Goal: Transaction & Acquisition: Book appointment/travel/reservation

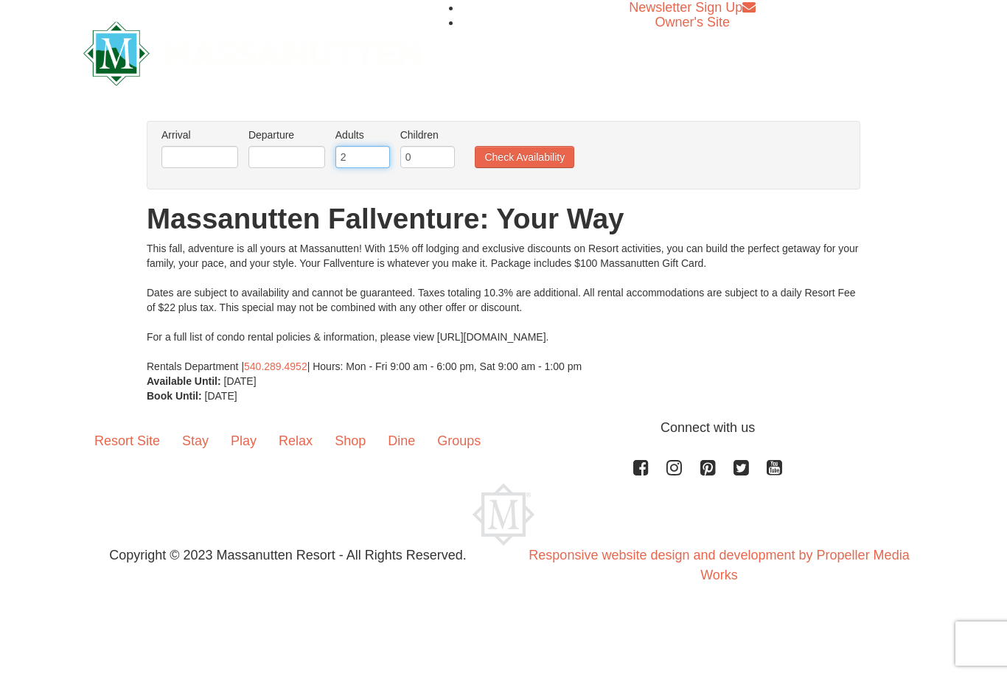
click at [349, 153] on input "2" at bounding box center [362, 157] width 55 height 22
type input "1"
click at [422, 167] on input "0" at bounding box center [427, 157] width 55 height 22
type input "3"
click at [187, 161] on input "text" at bounding box center [199, 157] width 77 height 22
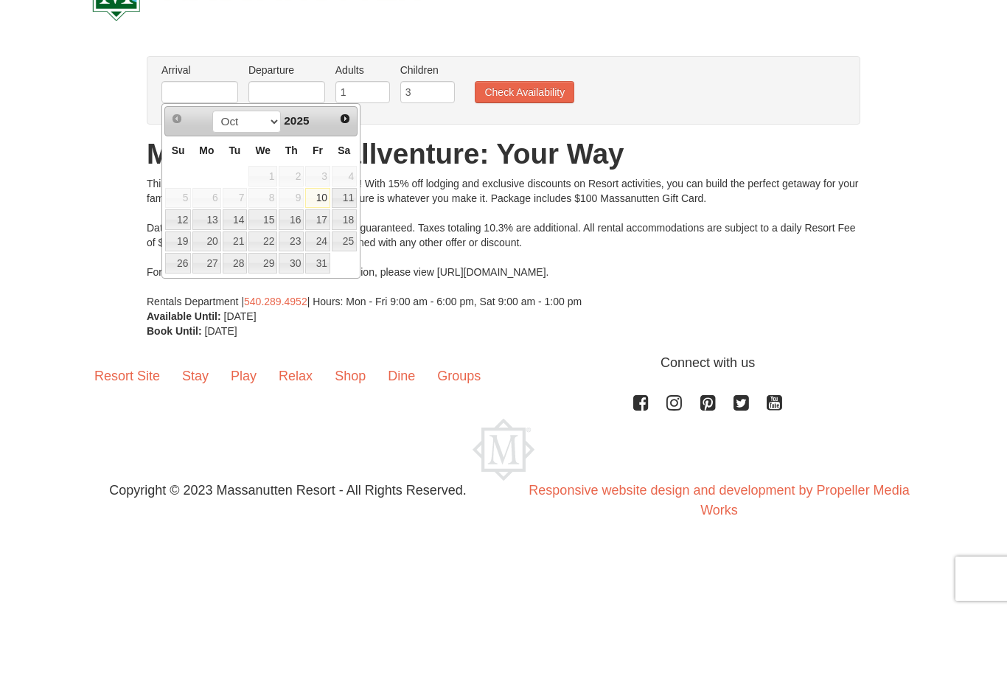
click at [175, 296] on link "19" at bounding box center [178, 306] width 26 height 21
type input "[DATE]"
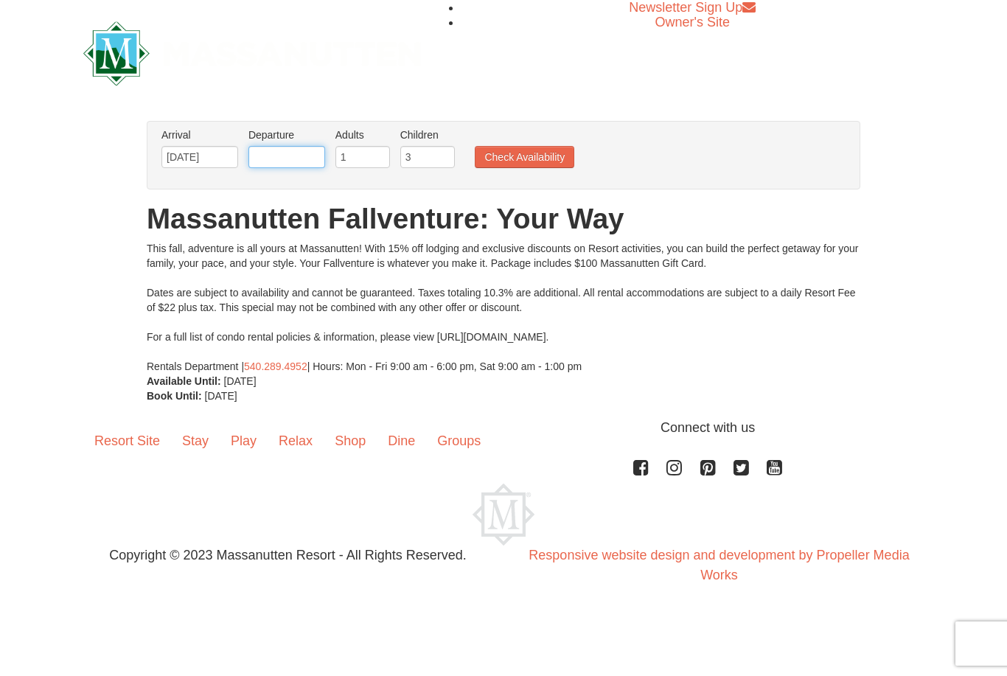
click at [276, 155] on input "text" at bounding box center [286, 157] width 77 height 22
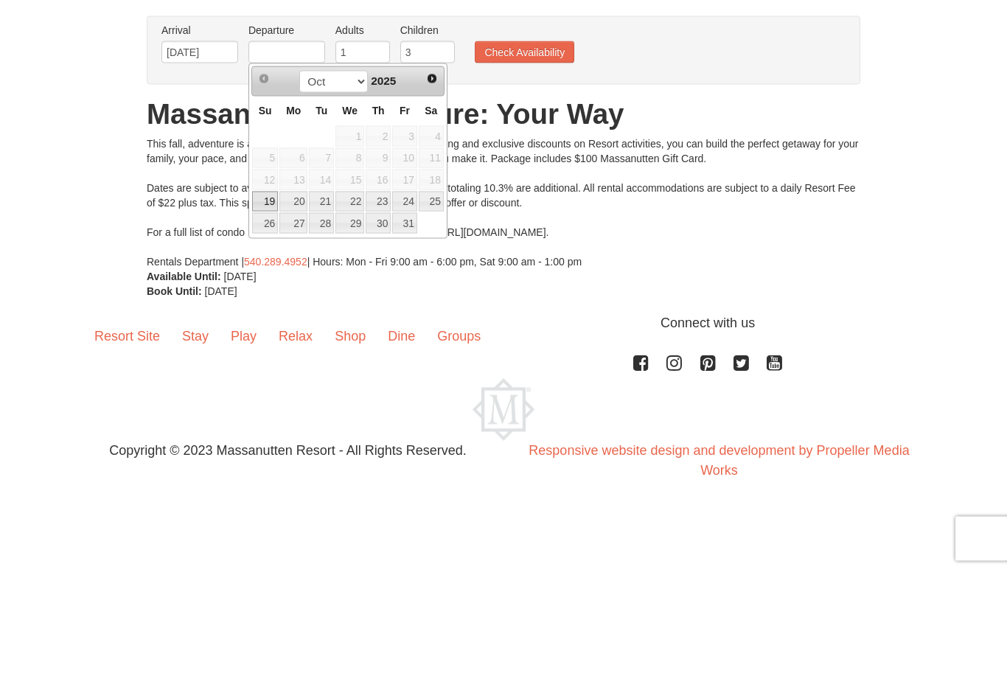
click at [290, 296] on link "20" at bounding box center [293, 306] width 28 height 21
type input "[DATE]"
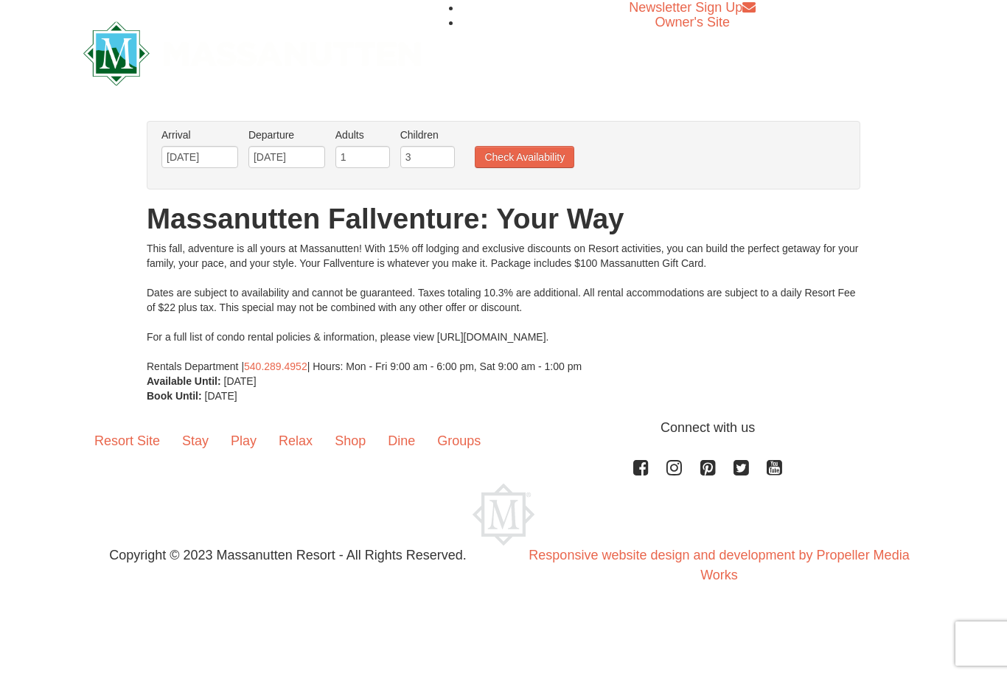
click at [514, 164] on button "Check Availability" at bounding box center [524, 157] width 99 height 22
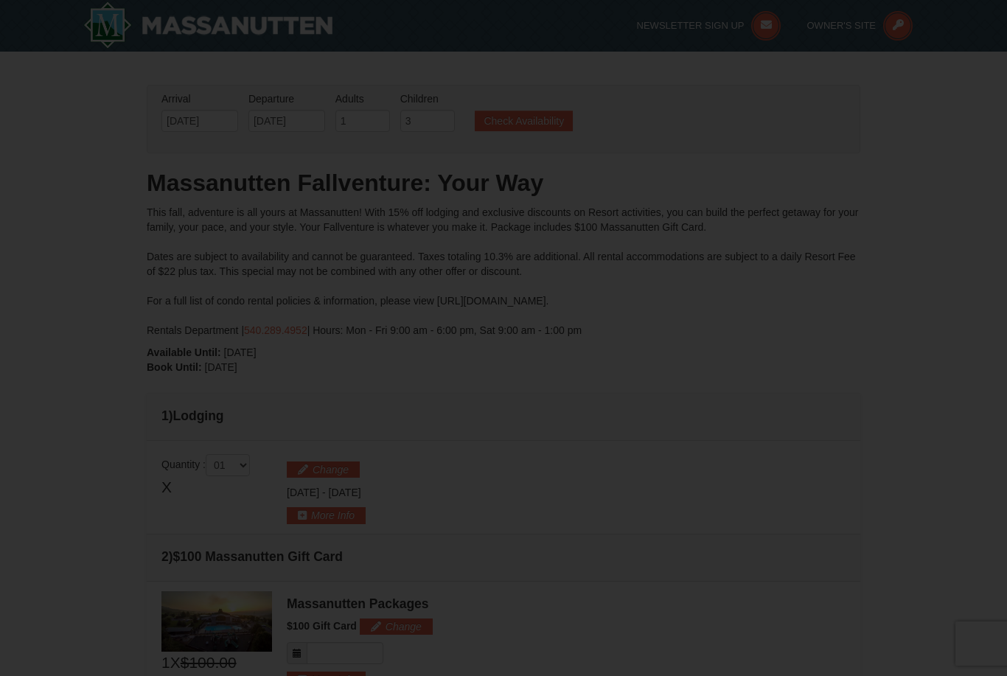
type input "[DATE]"
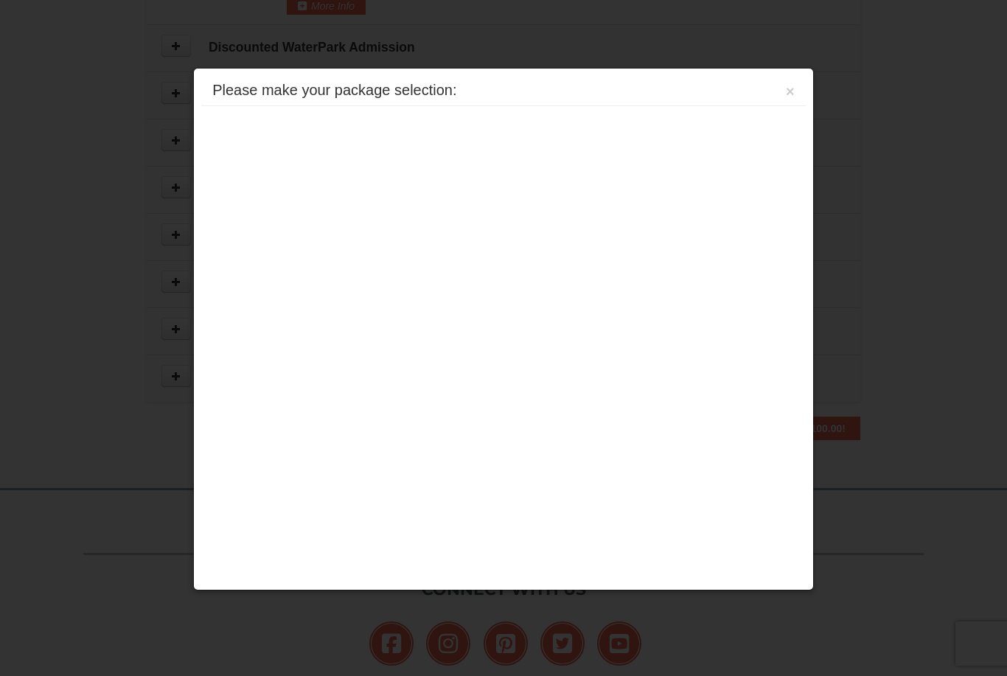
scroll to position [666, 0]
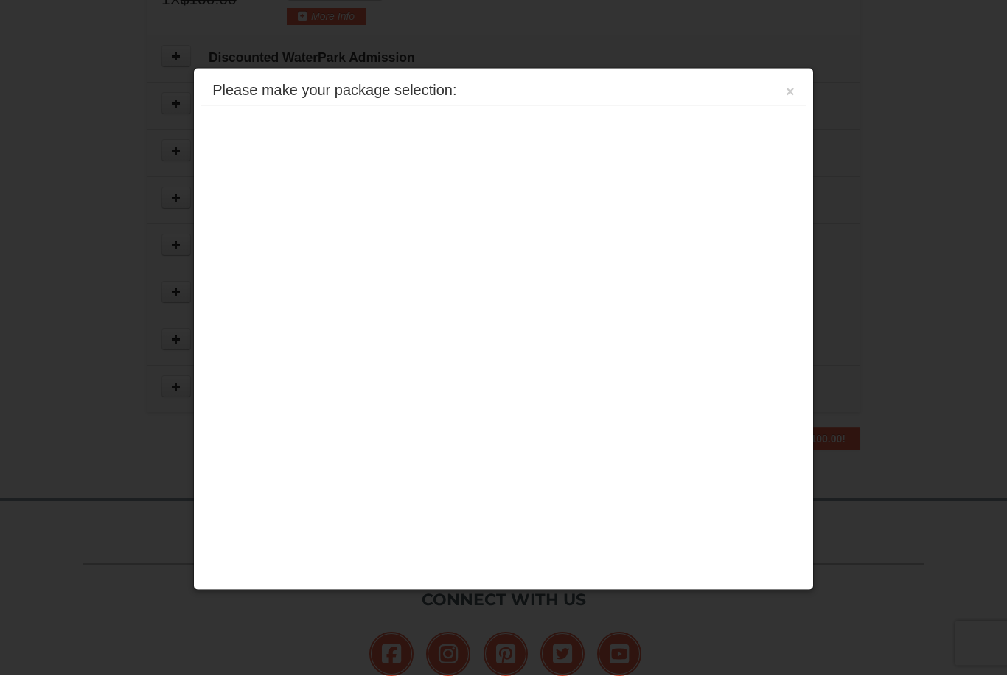
click at [435, 221] on div "Please make your package selection: × Massanutten Resort Hotels Hotel Queen Roo…" at bounding box center [503, 329] width 620 height 523
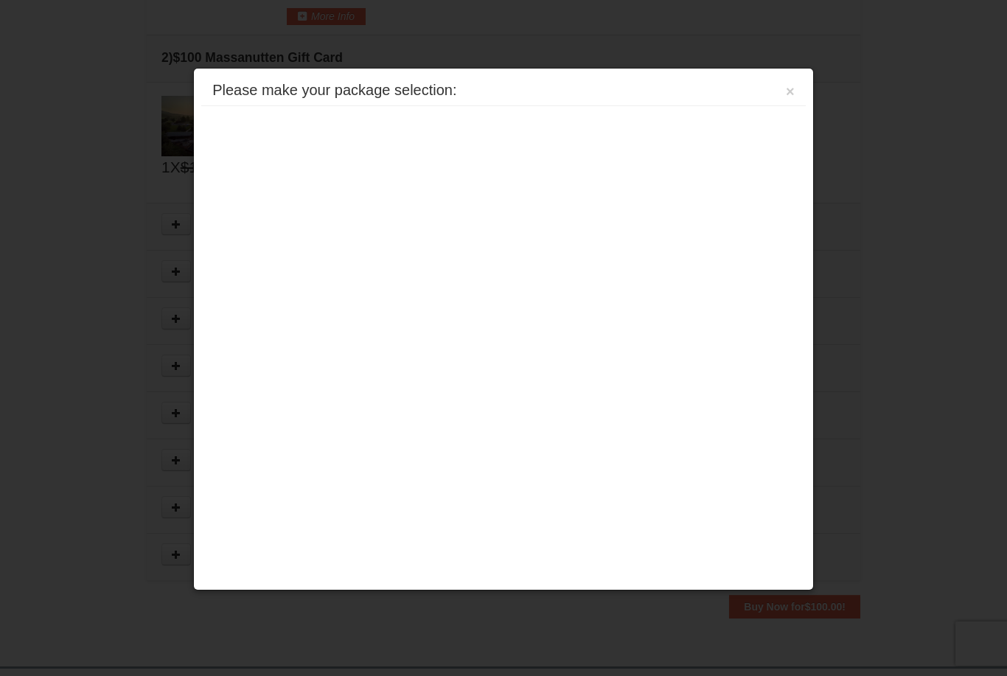
scroll to position [498, 0]
click at [788, 86] on button "×" at bounding box center [789, 91] width 9 height 15
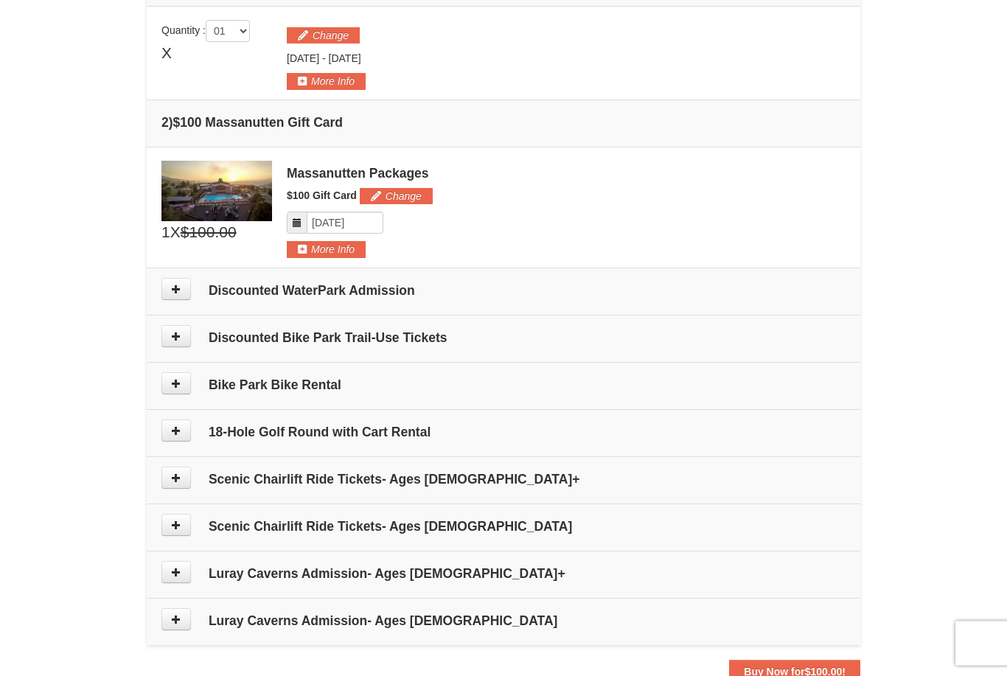
scroll to position [434, 0]
click at [172, 286] on icon at bounding box center [176, 289] width 10 height 10
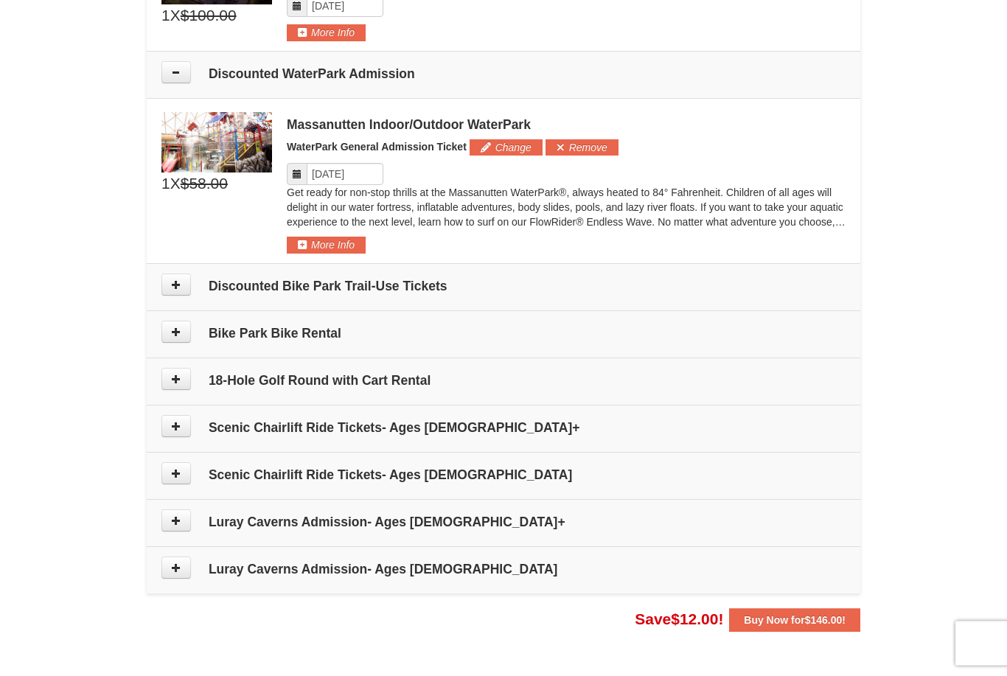
scroll to position [651, 0]
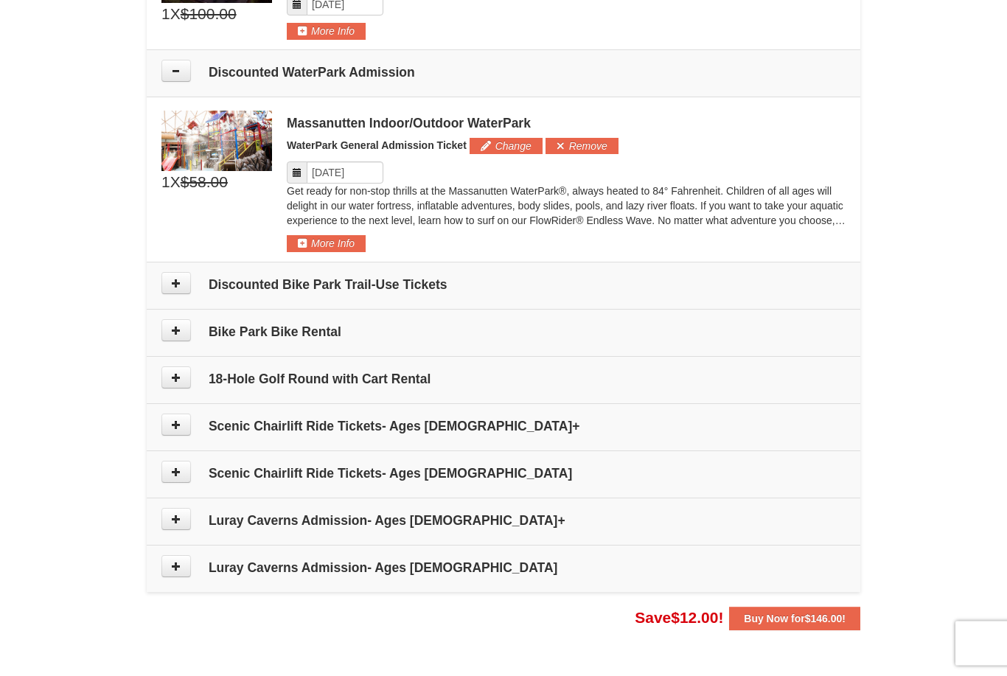
click at [175, 433] on button at bounding box center [175, 425] width 29 height 22
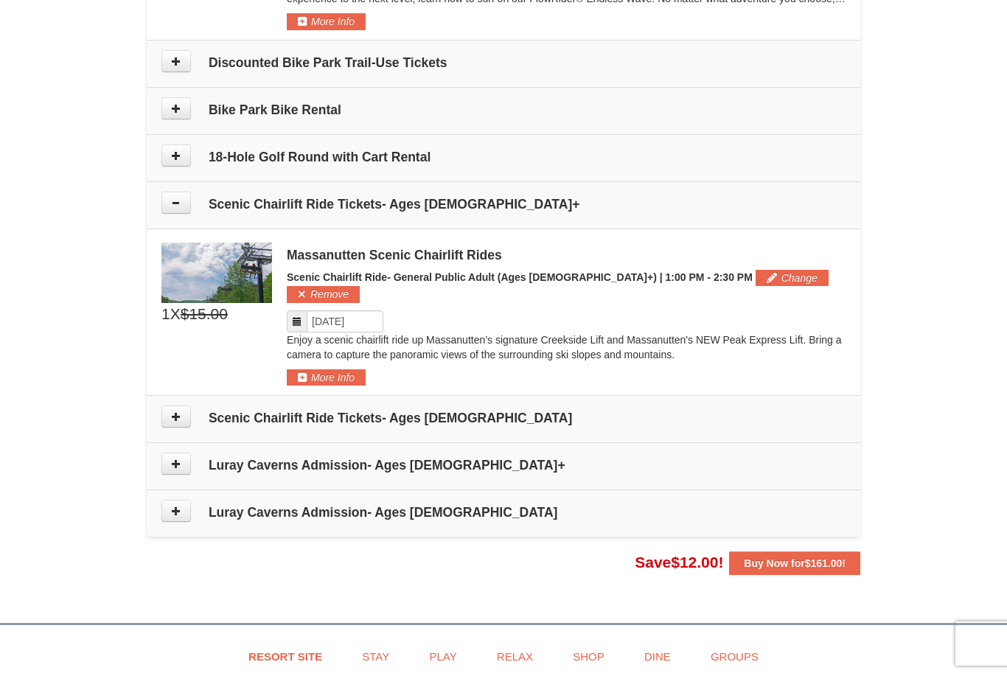
scroll to position [871, 0]
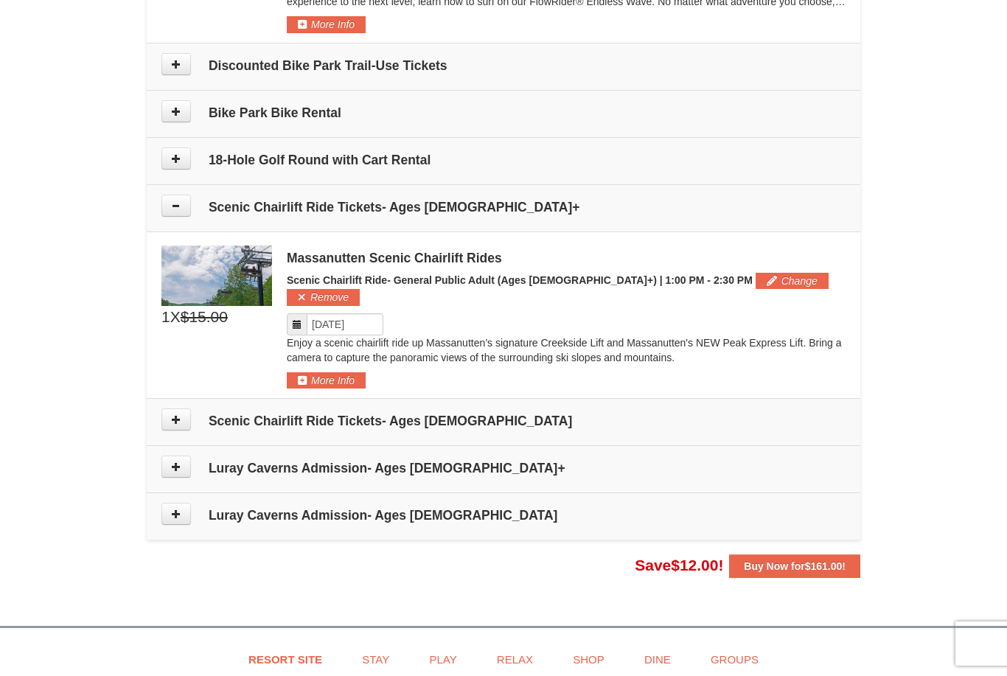
click at [167, 408] on button at bounding box center [175, 419] width 29 height 22
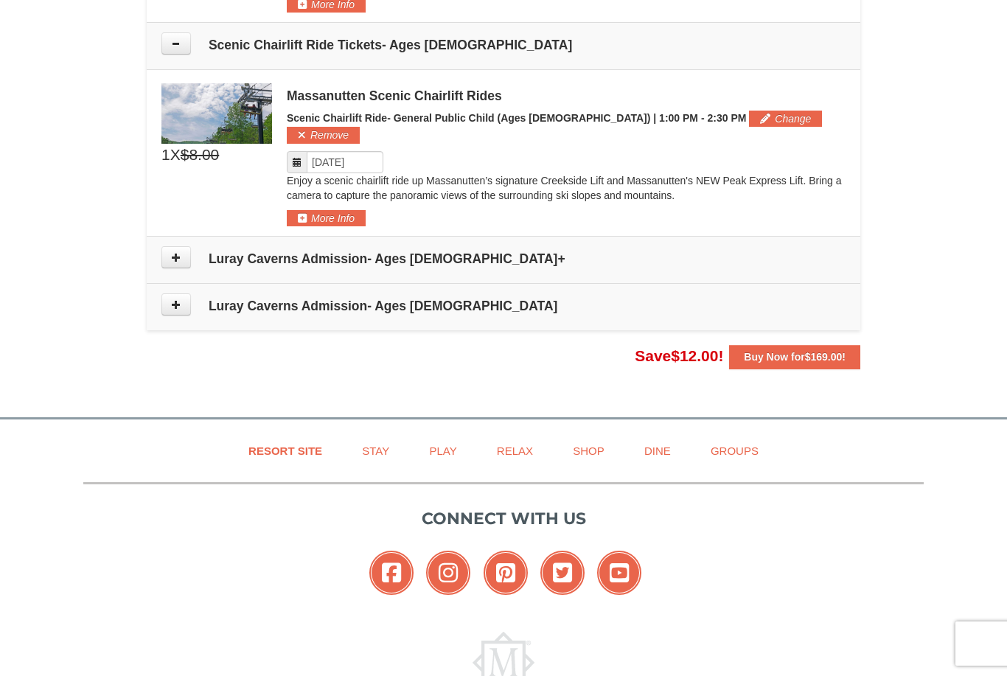
scroll to position [1250, 0]
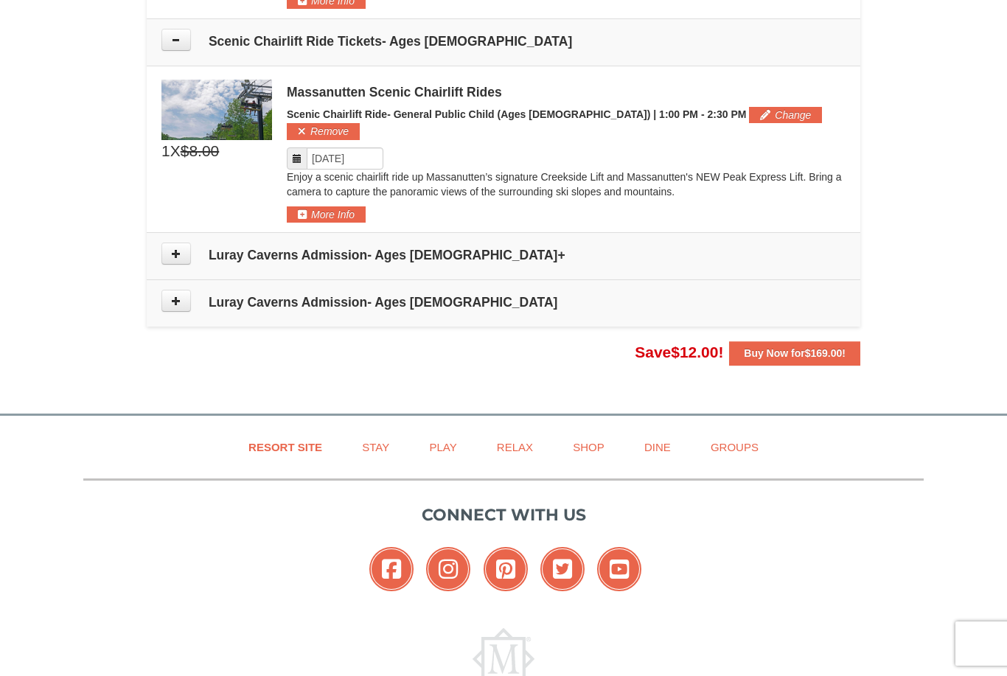
click at [298, 206] on button "More Info" at bounding box center [326, 214] width 79 height 16
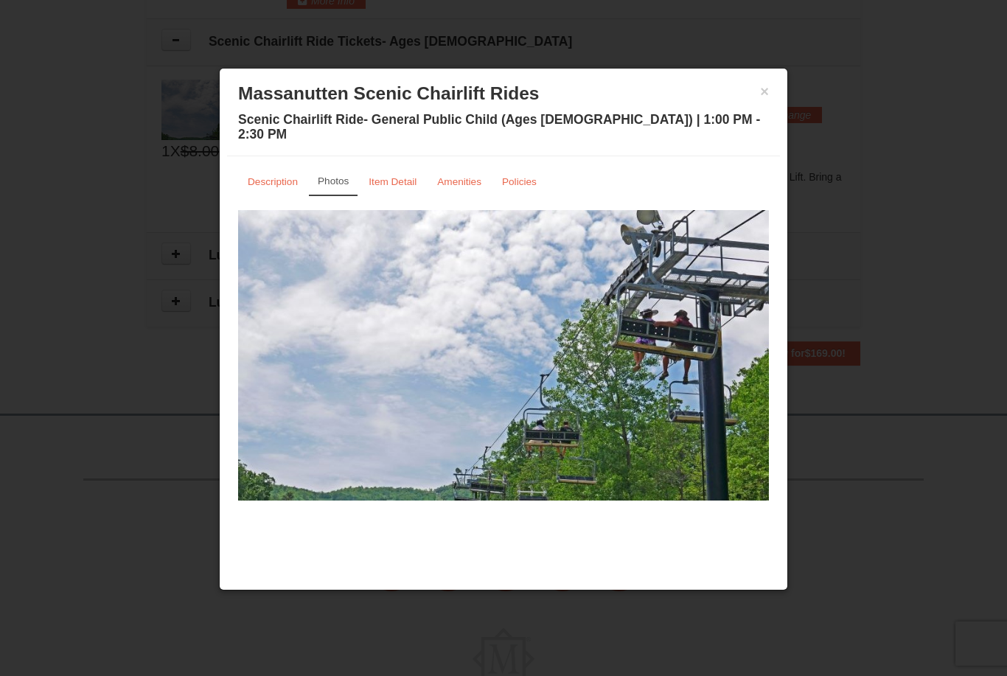
click at [763, 85] on button "×" at bounding box center [764, 91] width 9 height 15
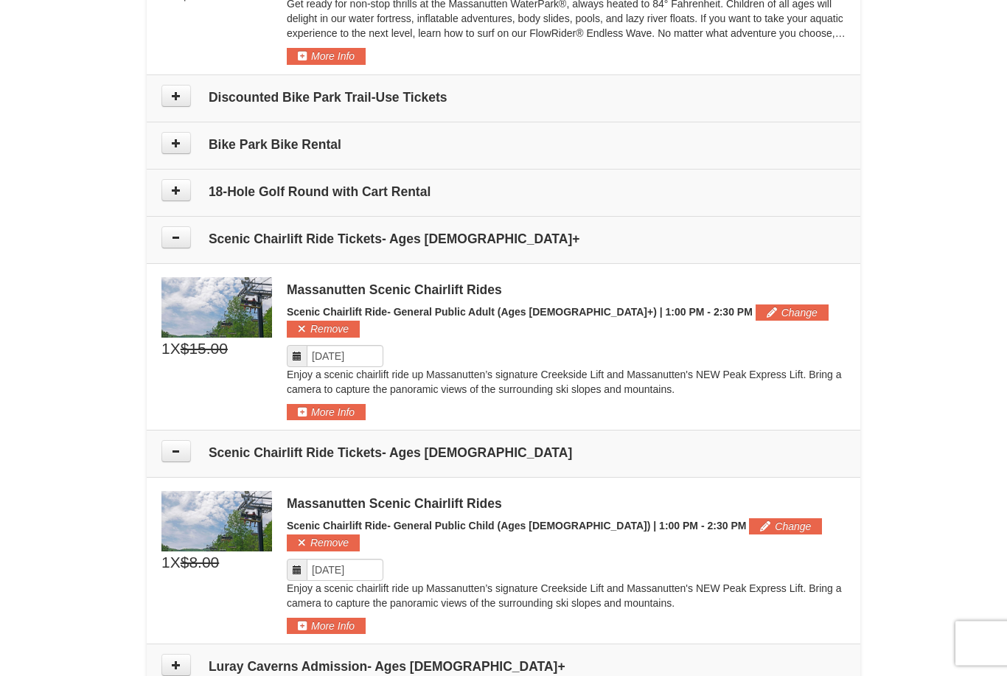
scroll to position [836, 0]
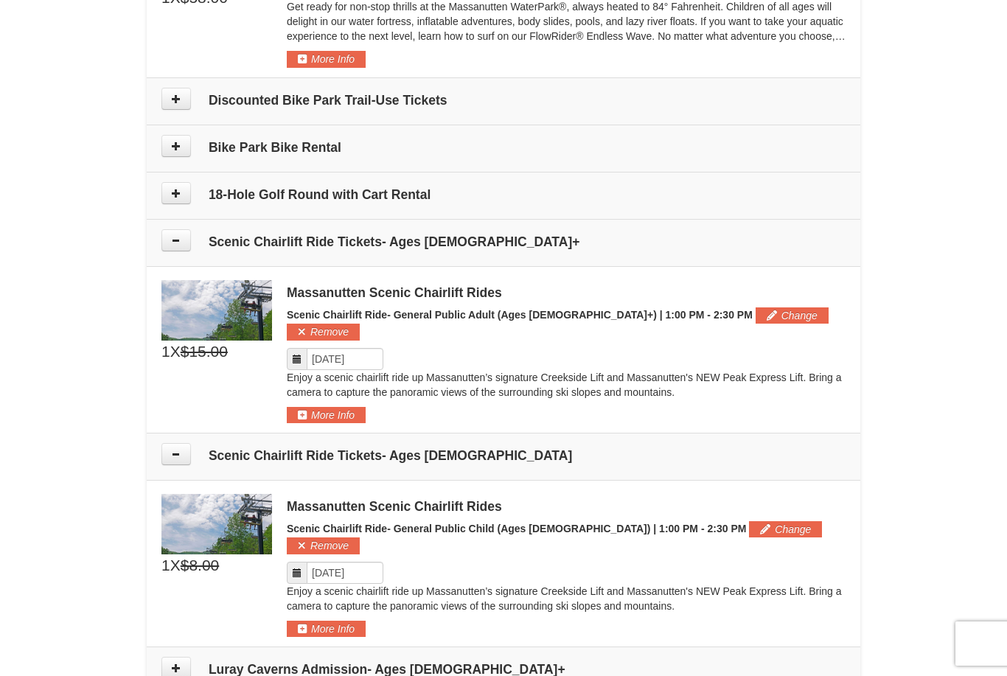
click at [755, 314] on button "Change" at bounding box center [791, 315] width 73 height 16
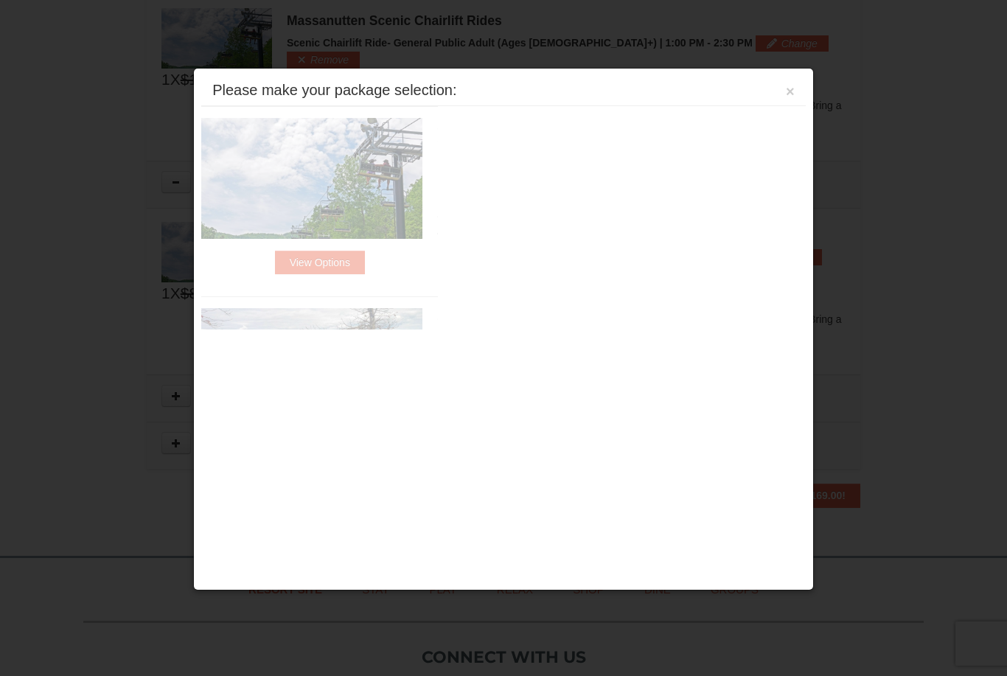
scroll to position [1115, 0]
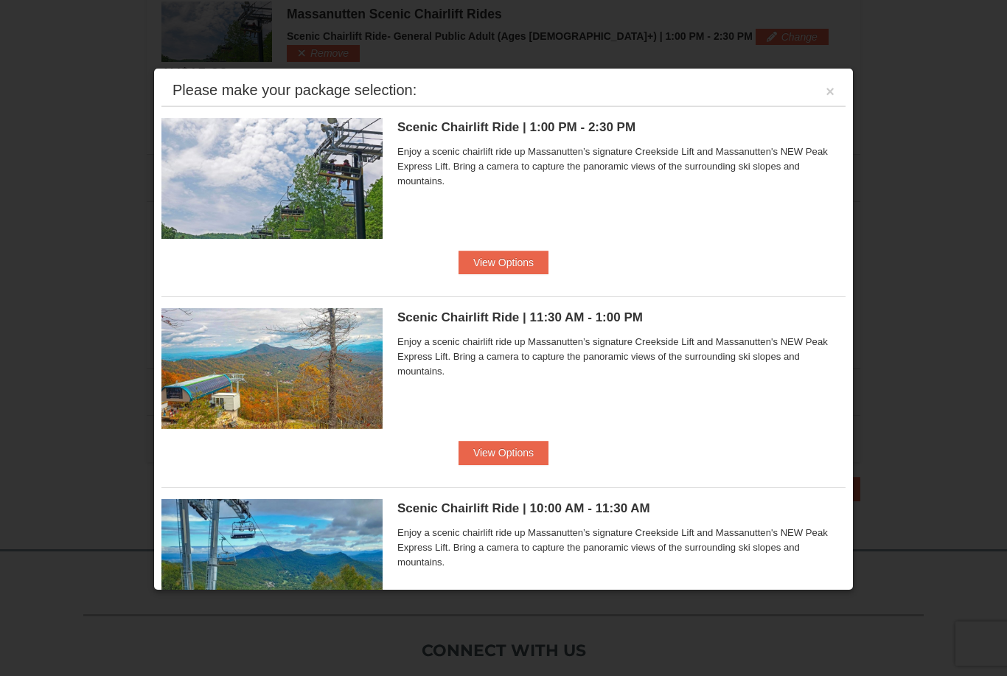
click at [827, 97] on button "×" at bounding box center [829, 91] width 9 height 15
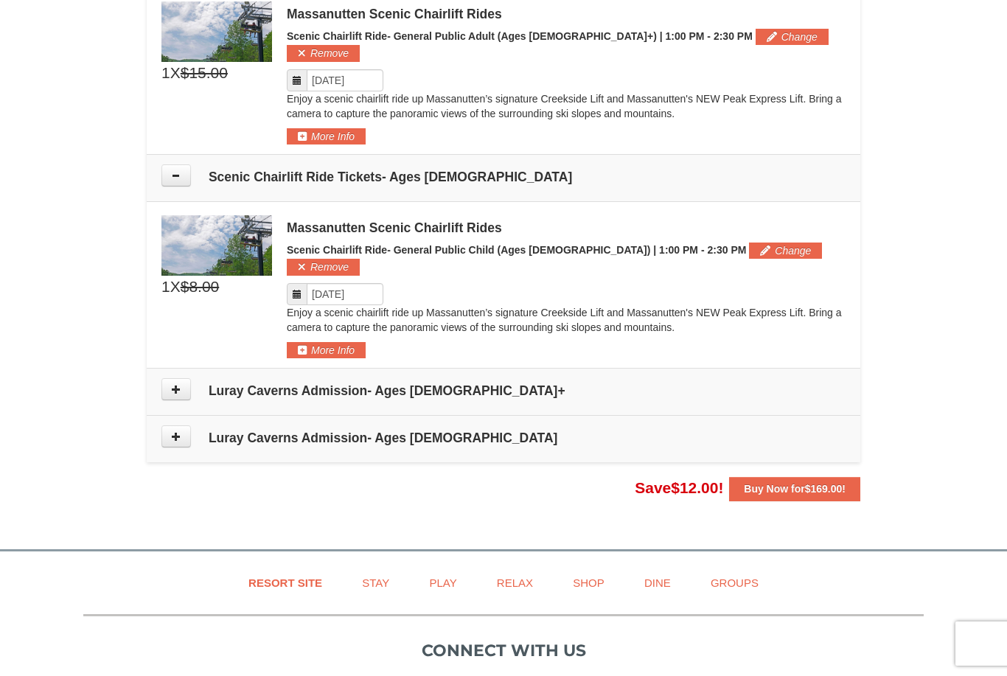
click at [168, 378] on button at bounding box center [175, 389] width 29 height 22
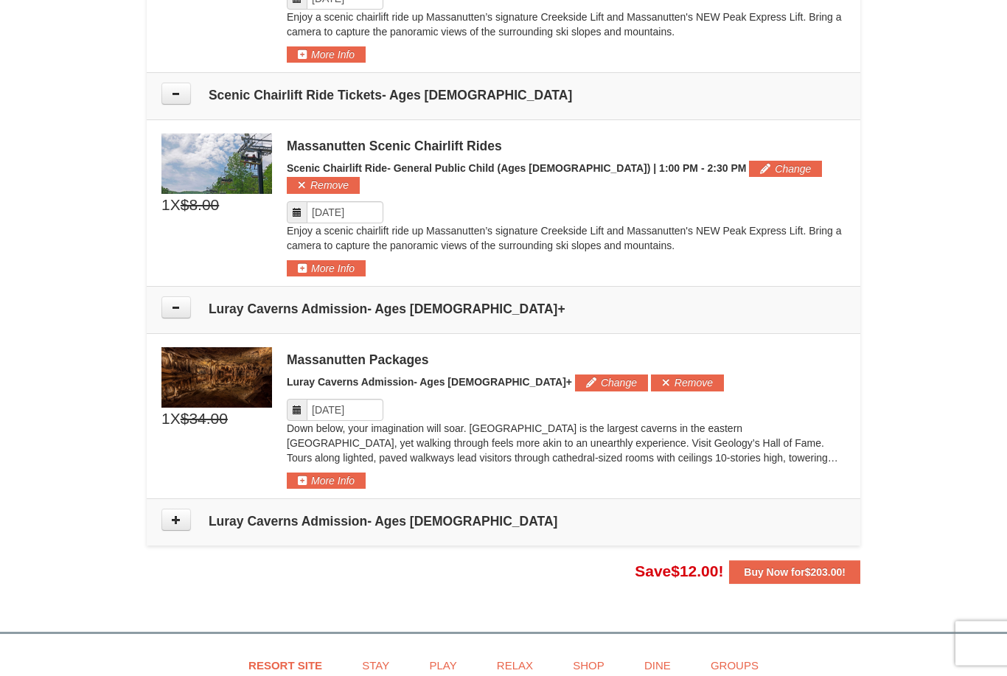
scroll to position [1197, 0]
click at [301, 472] on button "More Info" at bounding box center [326, 480] width 79 height 16
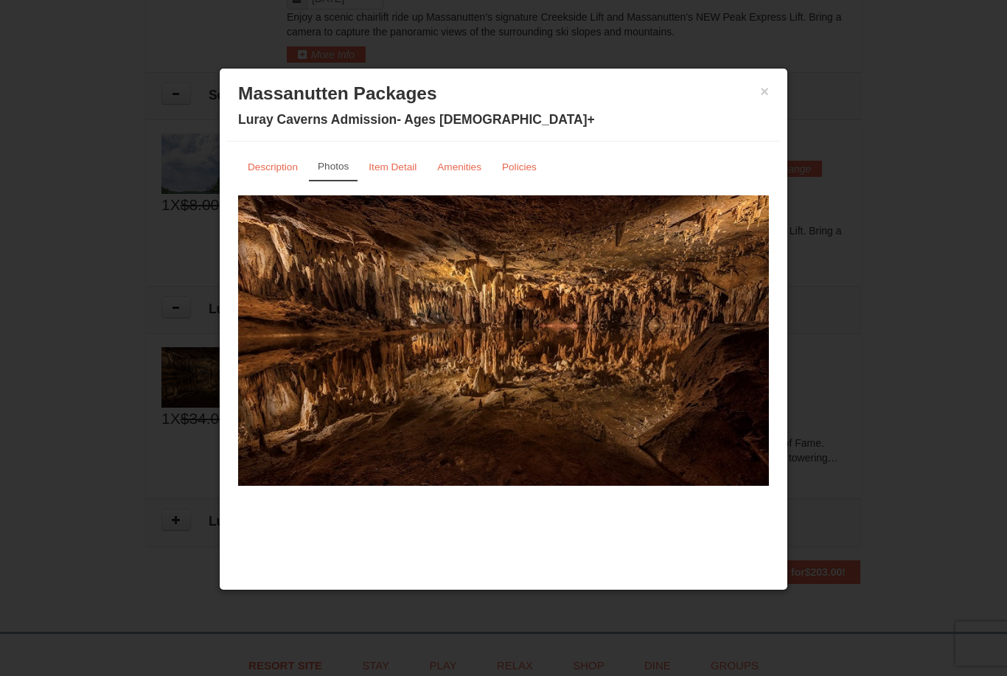
click at [275, 170] on small "Description" at bounding box center [273, 166] width 50 height 11
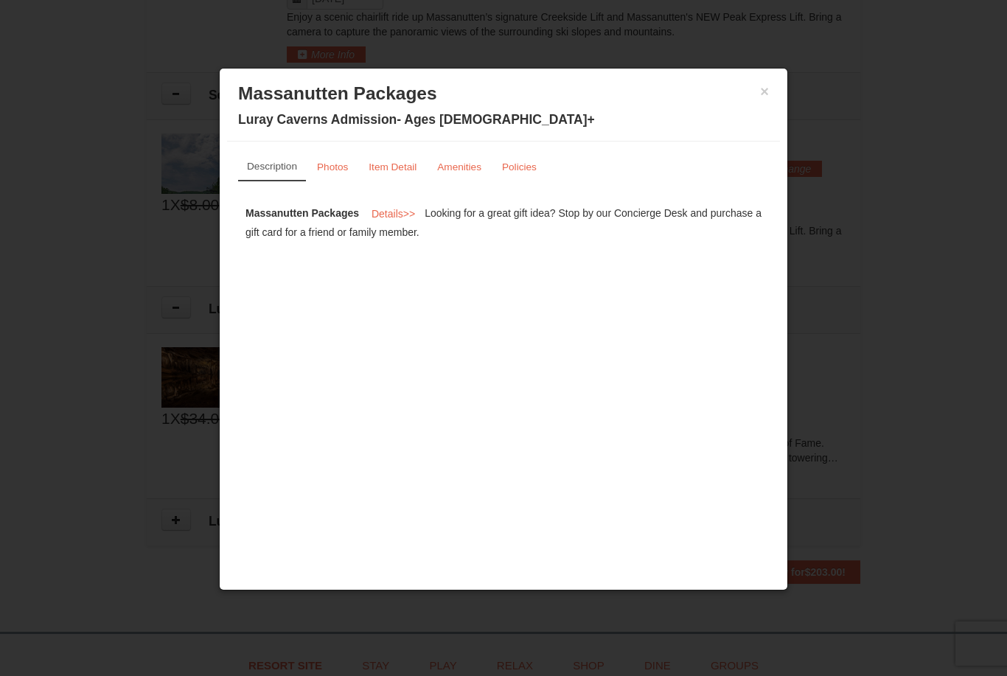
click at [339, 164] on small "Photos" at bounding box center [332, 166] width 31 height 11
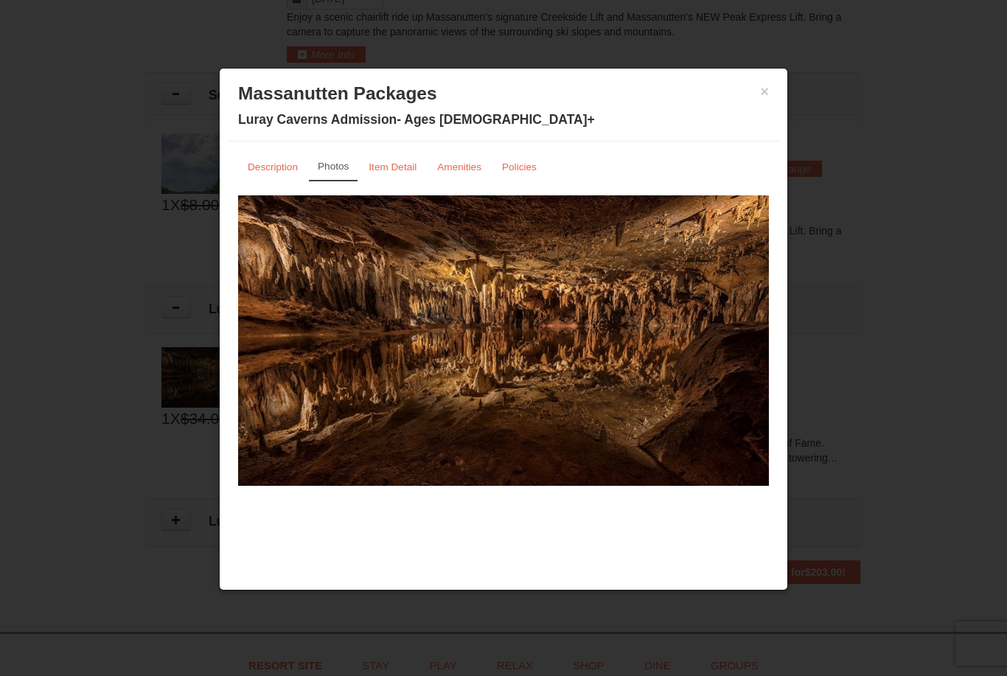
click at [387, 154] on link "Item Detail" at bounding box center [392, 167] width 67 height 29
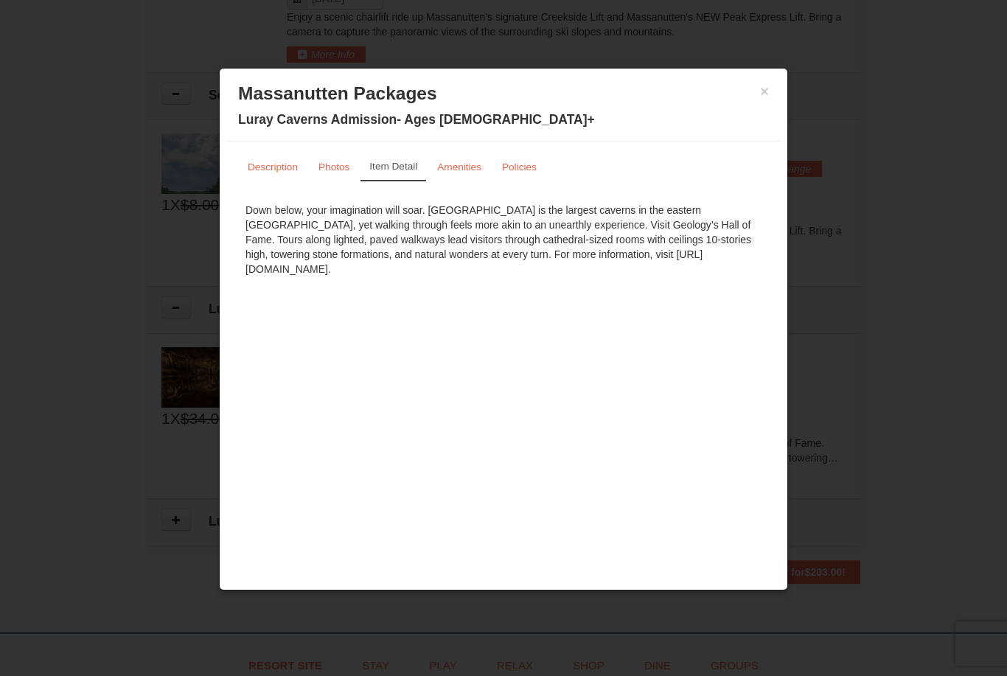
click at [458, 168] on small "Amenities" at bounding box center [459, 166] width 44 height 11
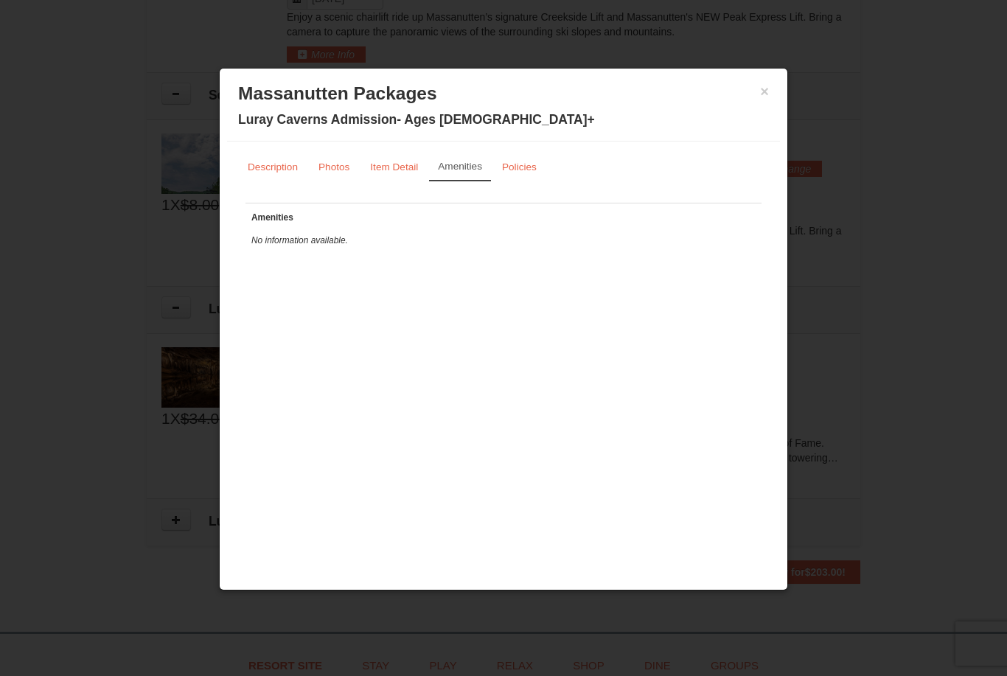
click at [514, 169] on small "Policies" at bounding box center [519, 166] width 35 height 11
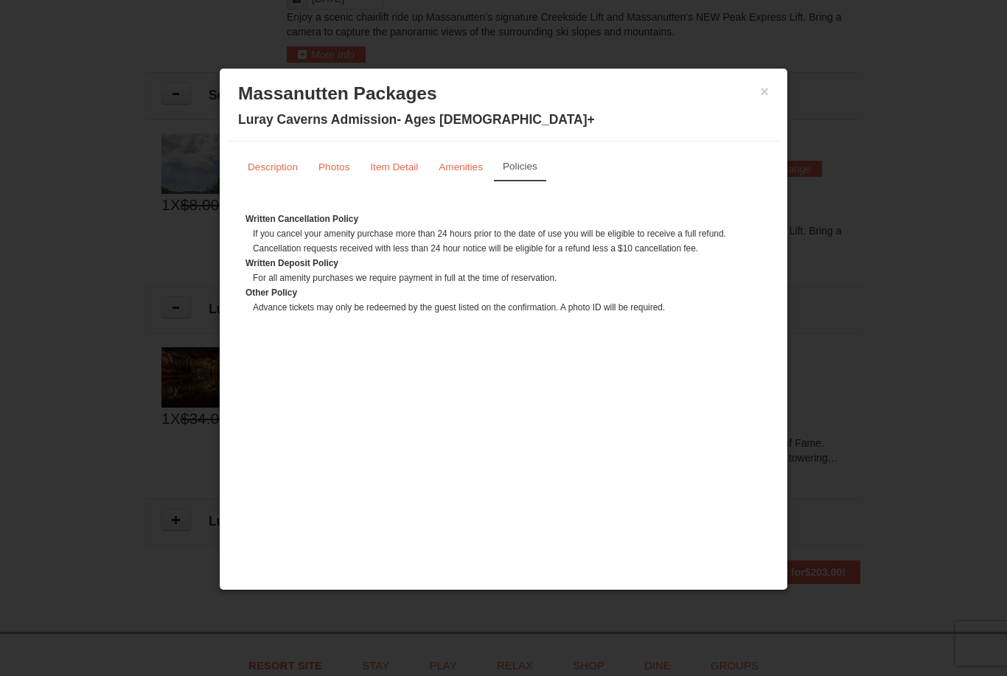
click at [760, 85] on button "×" at bounding box center [764, 91] width 9 height 15
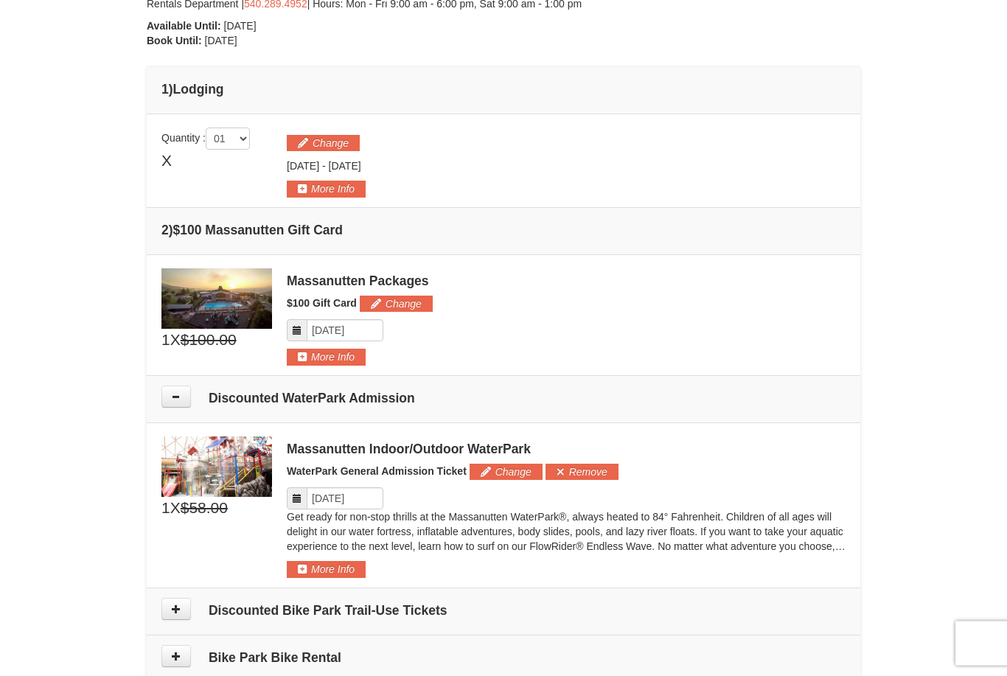
scroll to position [325, 0]
click at [72, 385] on div "× From: To: Adults: 1 Children: 3 Change Arrival Please format dates MM/DD/YYYY…" at bounding box center [503, 608] width 1007 height 1762
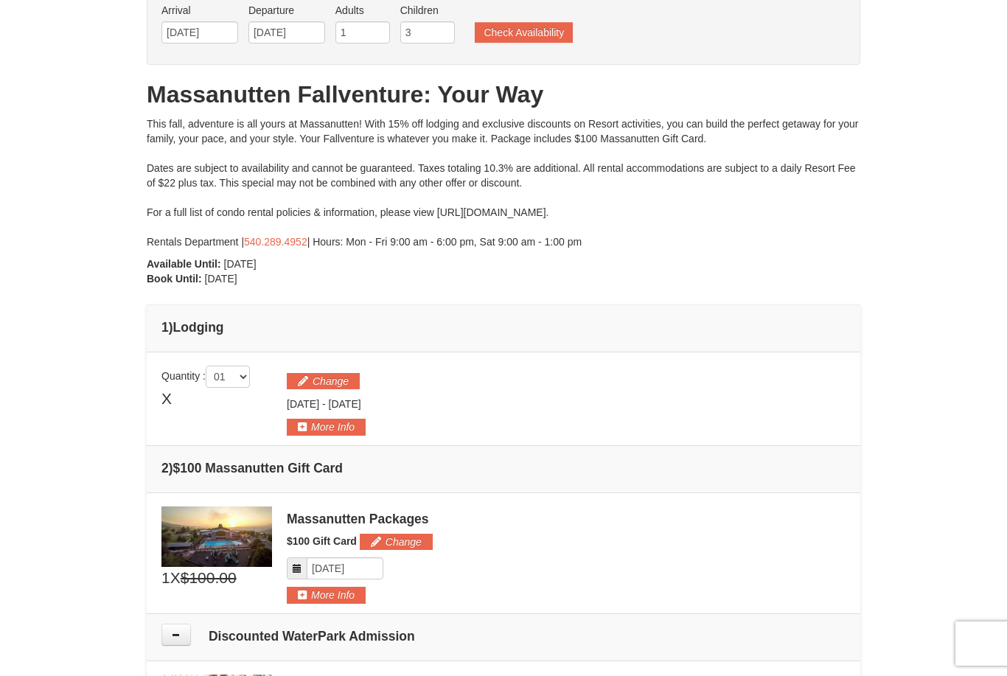
scroll to position [100, 0]
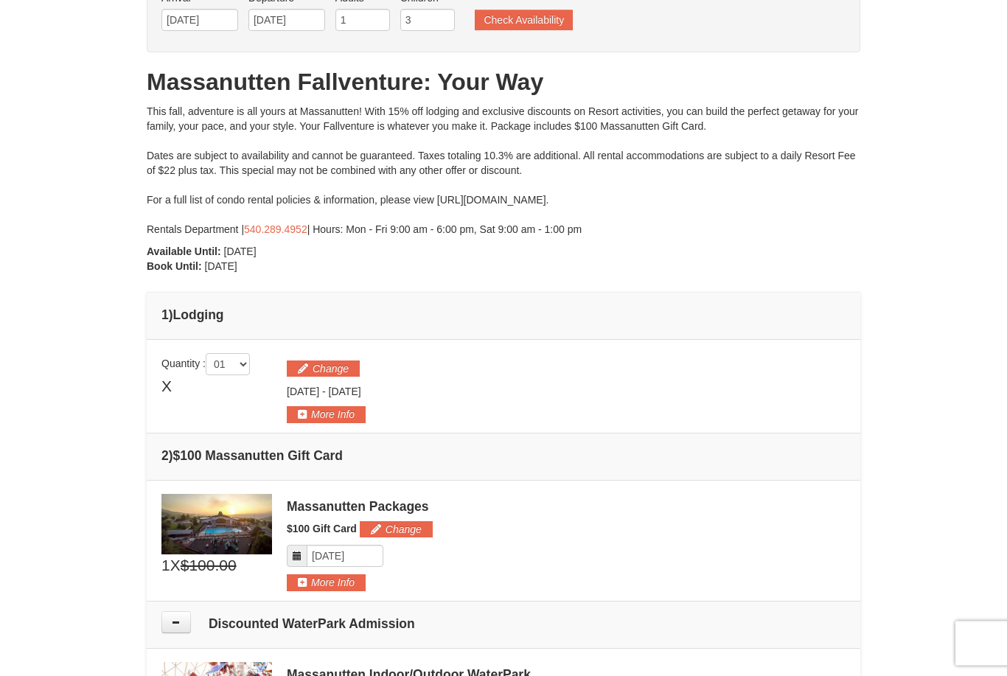
click at [305, 407] on button "More Info" at bounding box center [326, 415] width 79 height 16
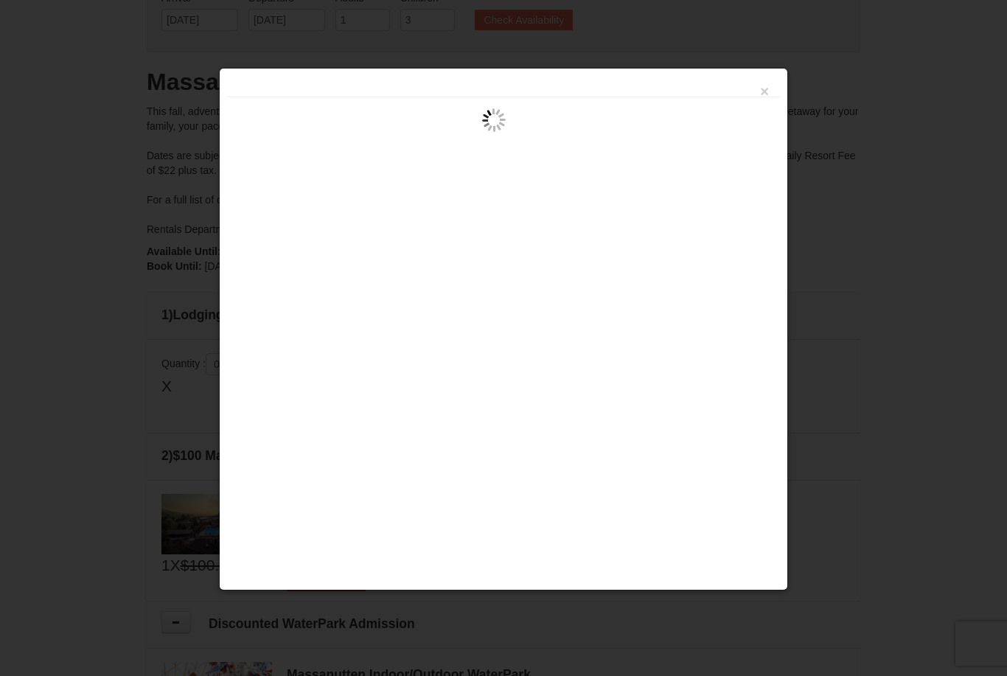
click at [766, 97] on button "×" at bounding box center [764, 91] width 9 height 15
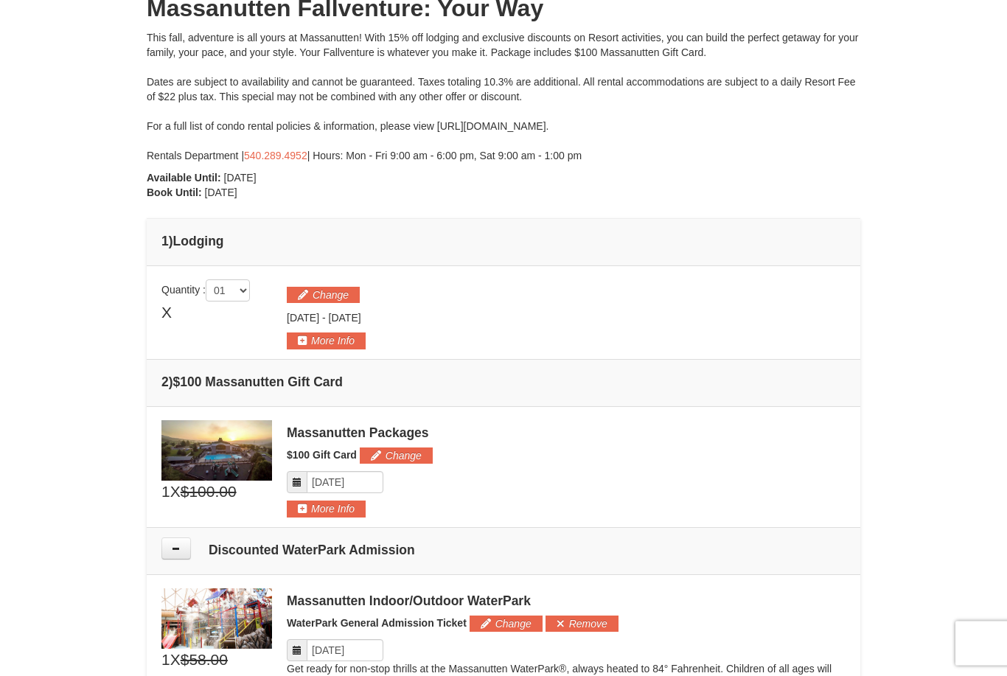
scroll to position [175, 0]
click at [249, 295] on select "01 02 03 04 05" at bounding box center [228, 290] width 44 height 22
select select "4"
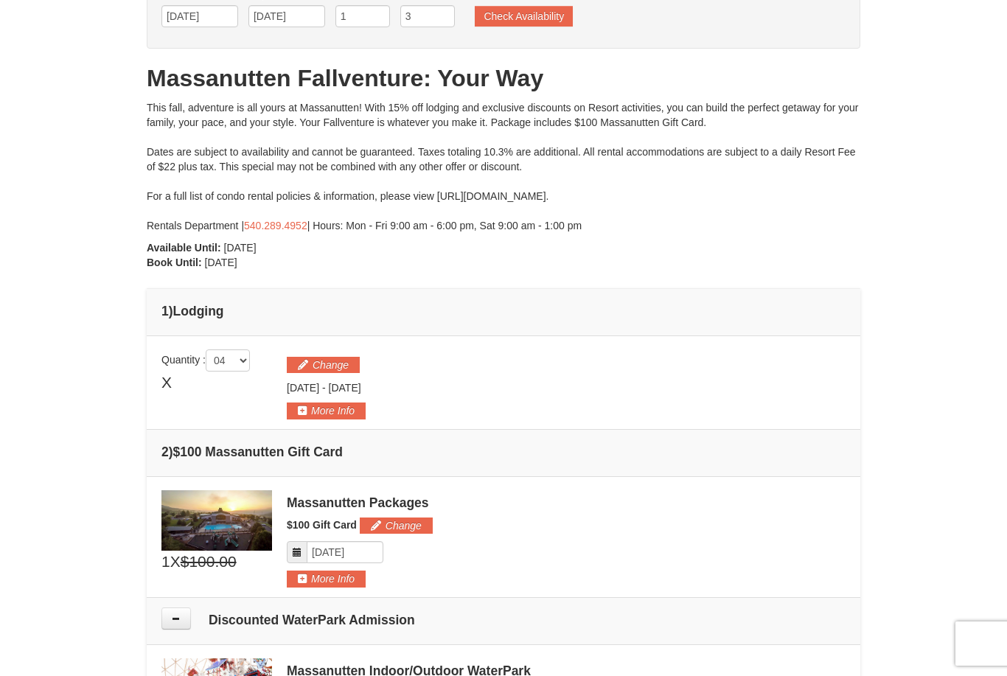
scroll to position [0, 0]
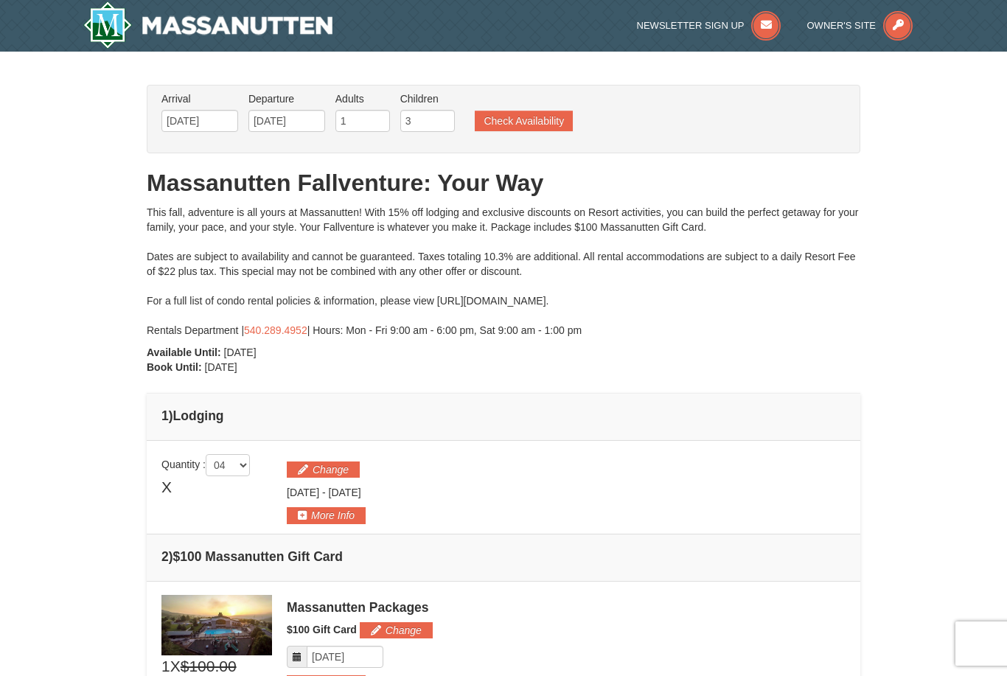
click at [535, 116] on button "Check Availability" at bounding box center [524, 121] width 98 height 21
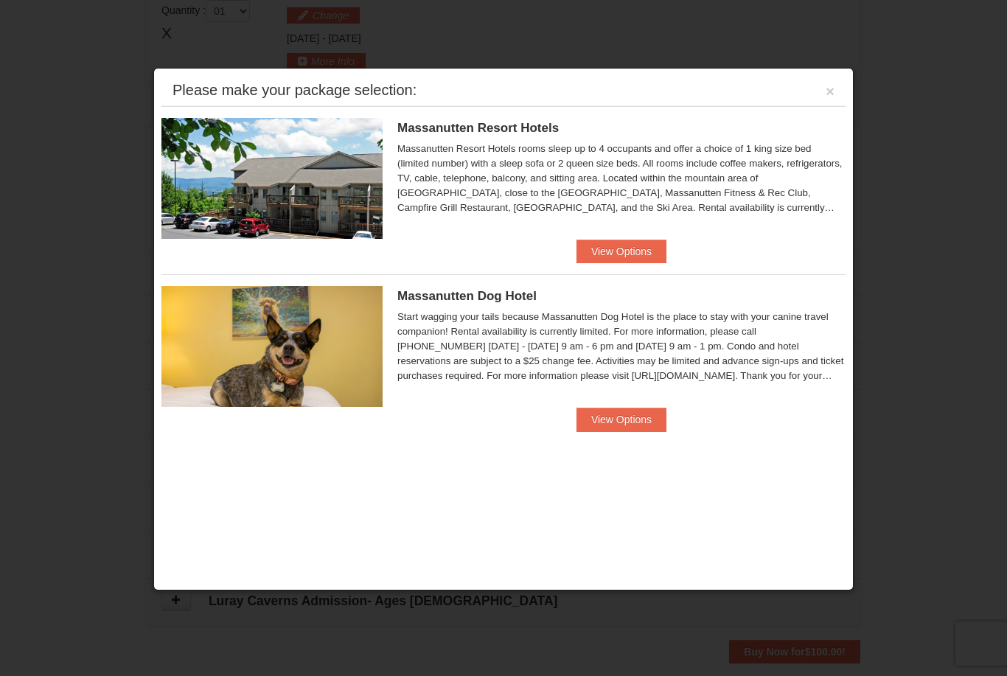
scroll to position [424, 0]
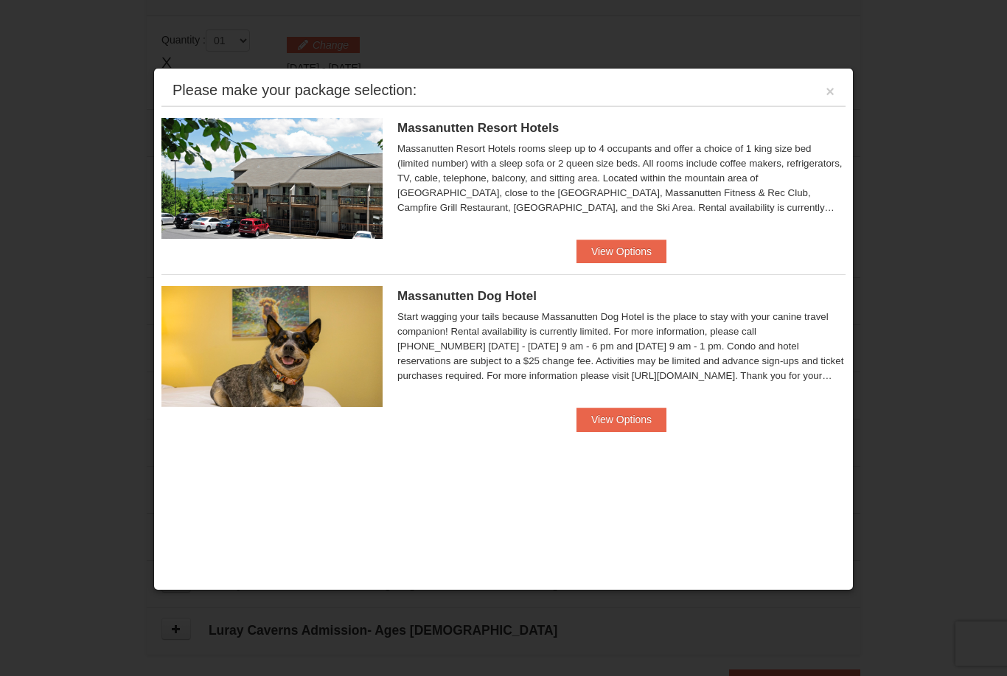
click at [634, 256] on button "View Options" at bounding box center [621, 251] width 90 height 24
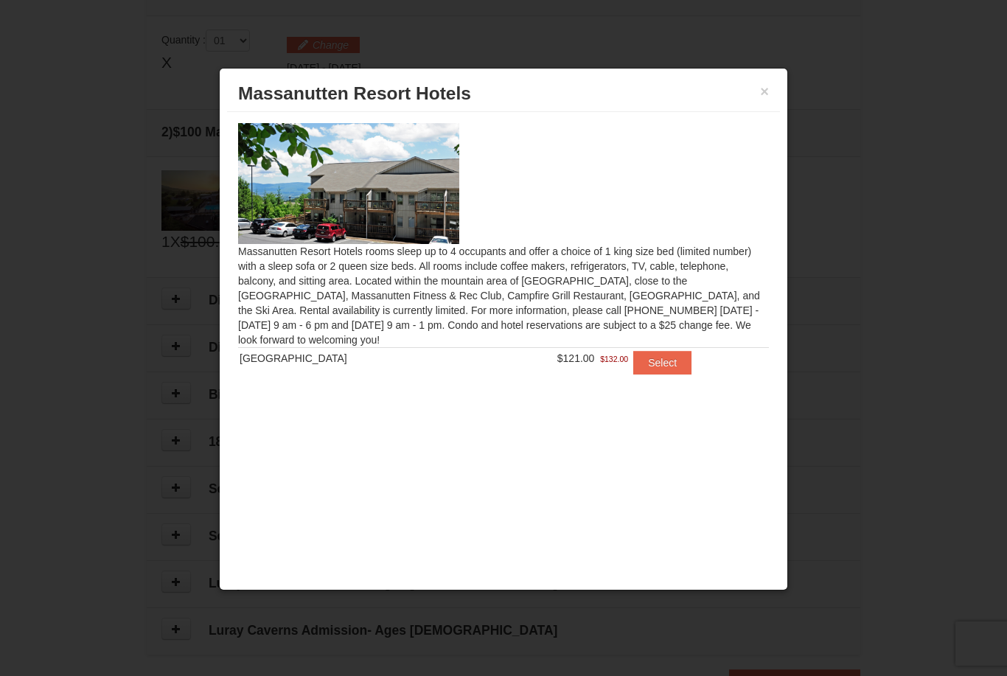
click at [662, 374] on button "Select" at bounding box center [662, 363] width 58 height 24
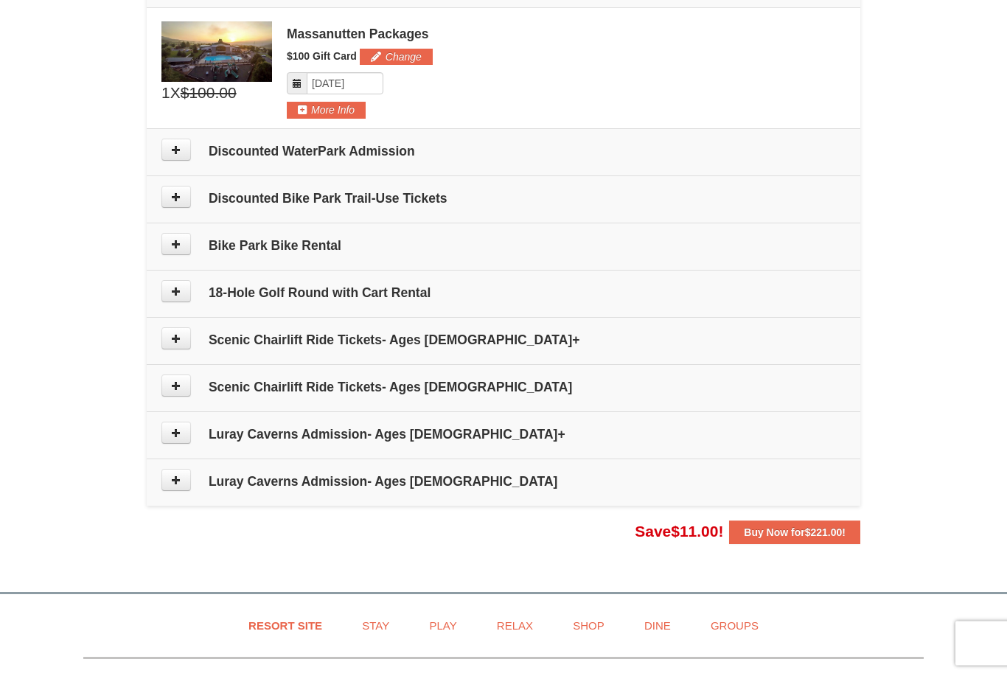
scroll to position [637, 0]
click at [835, 536] on span "$221.00" at bounding box center [824, 532] width 38 height 12
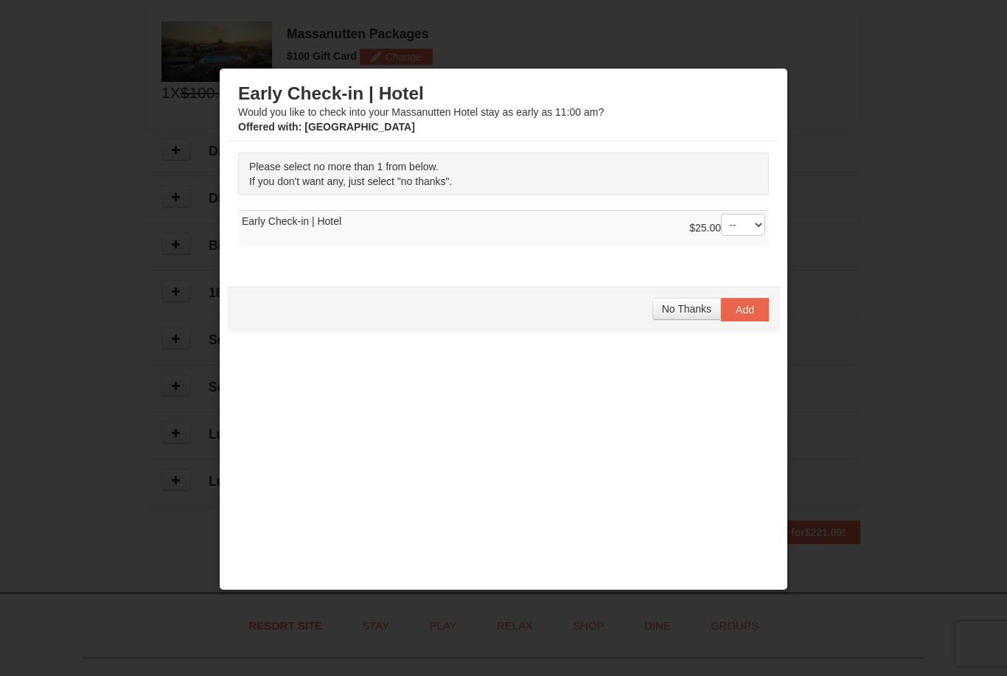
click at [749, 314] on span "Add" at bounding box center [744, 310] width 18 height 12
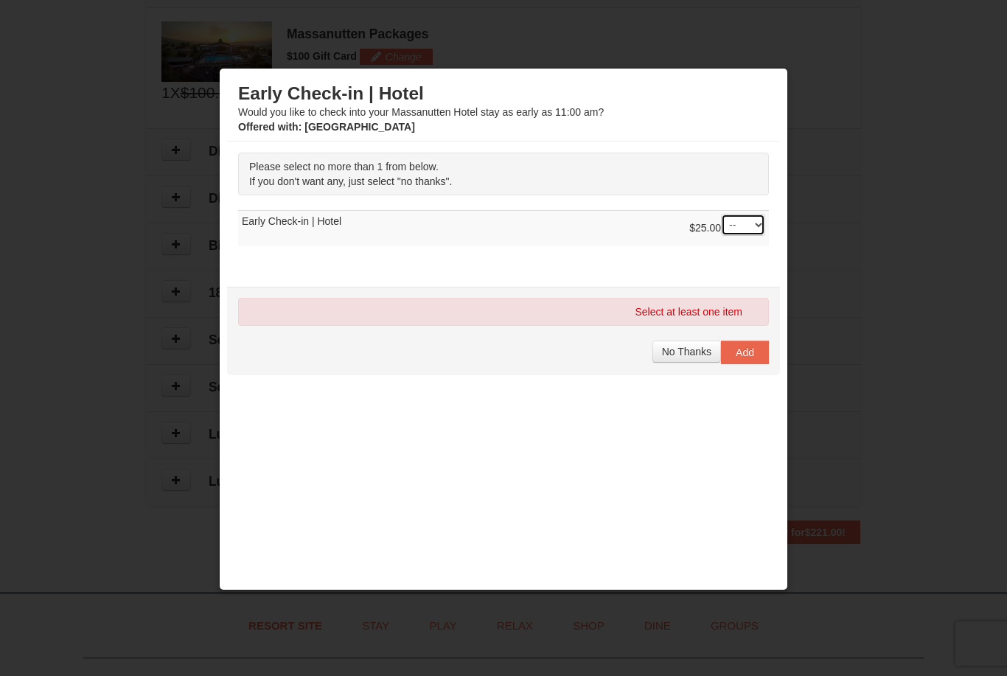
click at [749, 226] on select "-- 01" at bounding box center [743, 225] width 44 height 22
select select "1"
click at [757, 357] on button "Add" at bounding box center [745, 352] width 48 height 24
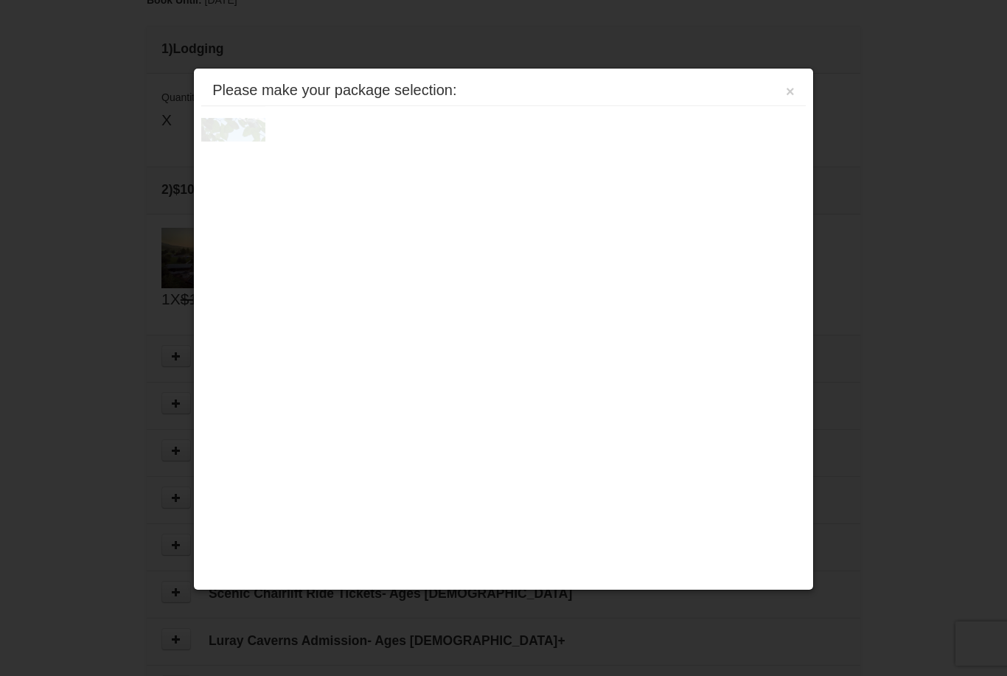
scroll to position [450, 0]
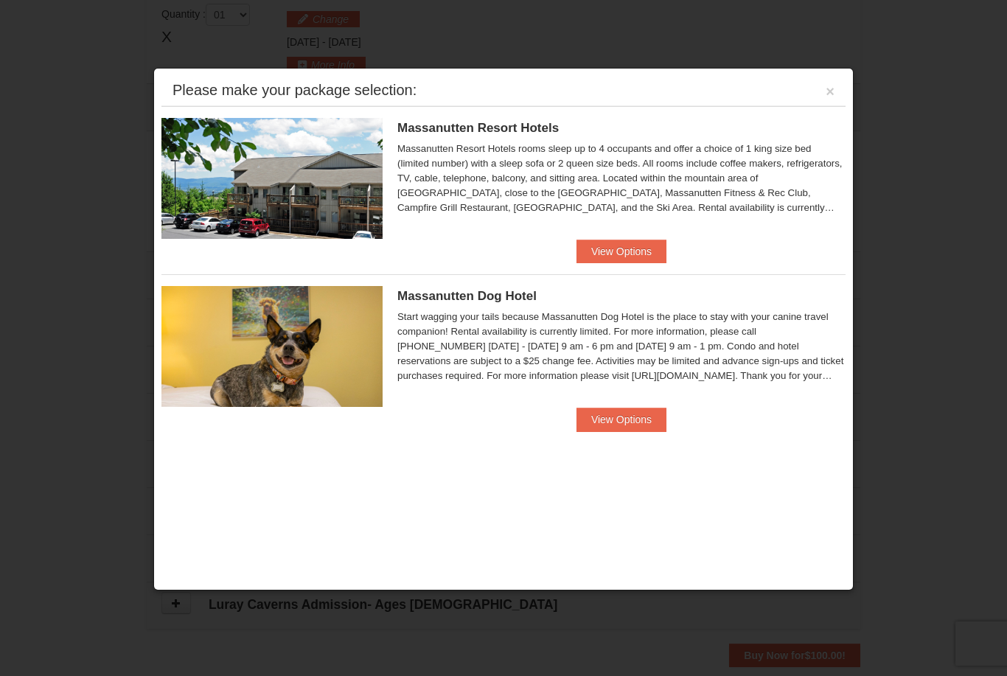
click at [838, 85] on div "Please make your package selection: ×" at bounding box center [503, 91] width 684 height 30
click at [831, 96] on button "×" at bounding box center [829, 91] width 9 height 15
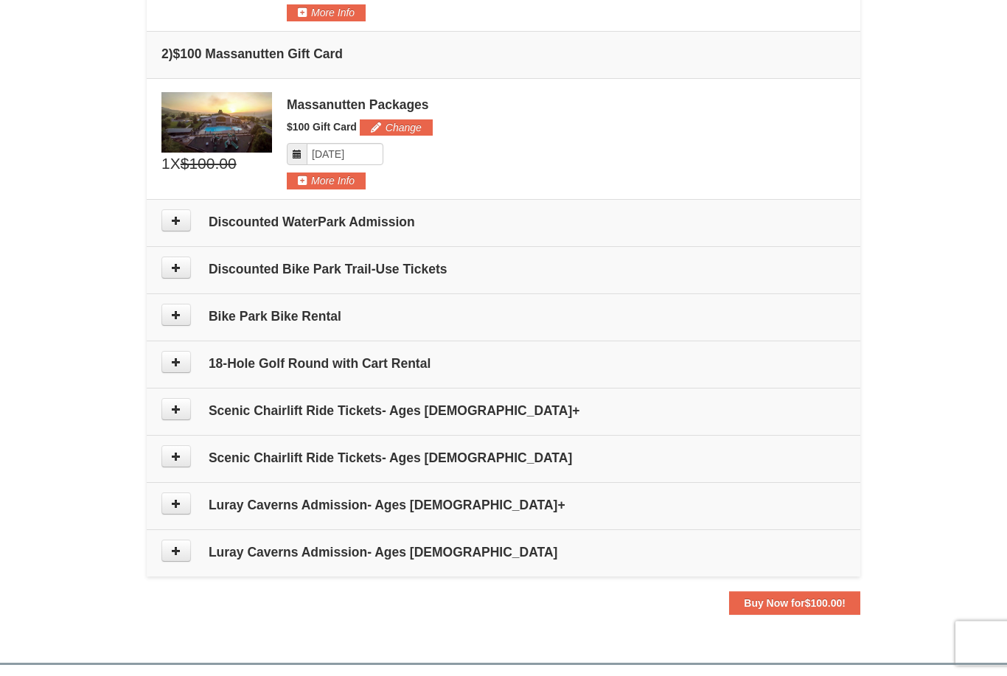
scroll to position [503, 0]
click at [167, 463] on button at bounding box center [175, 456] width 29 height 22
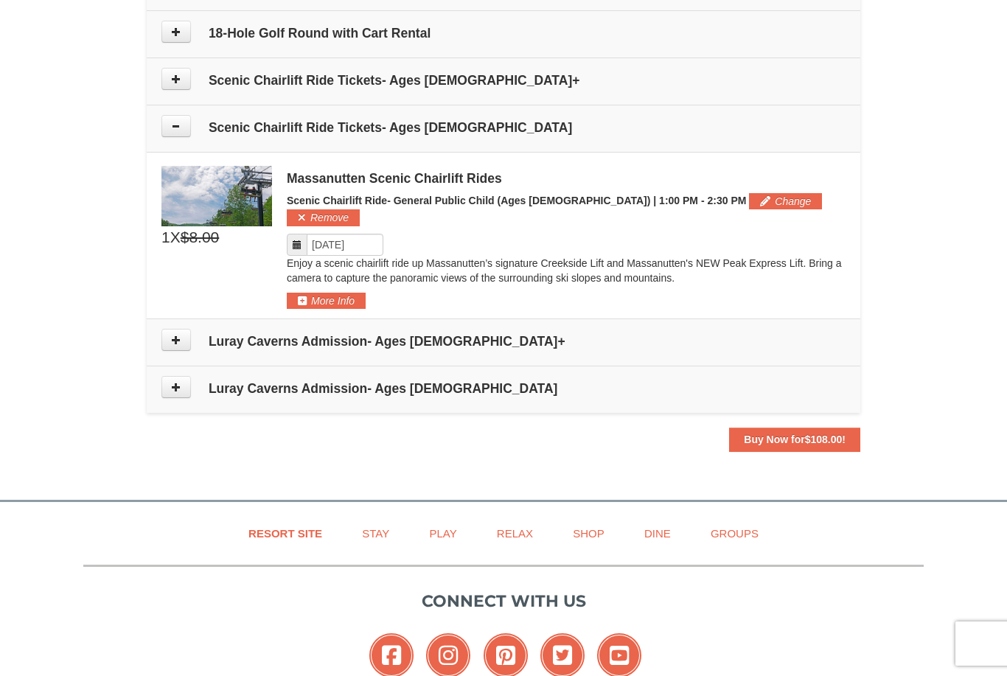
scroll to position [780, 0]
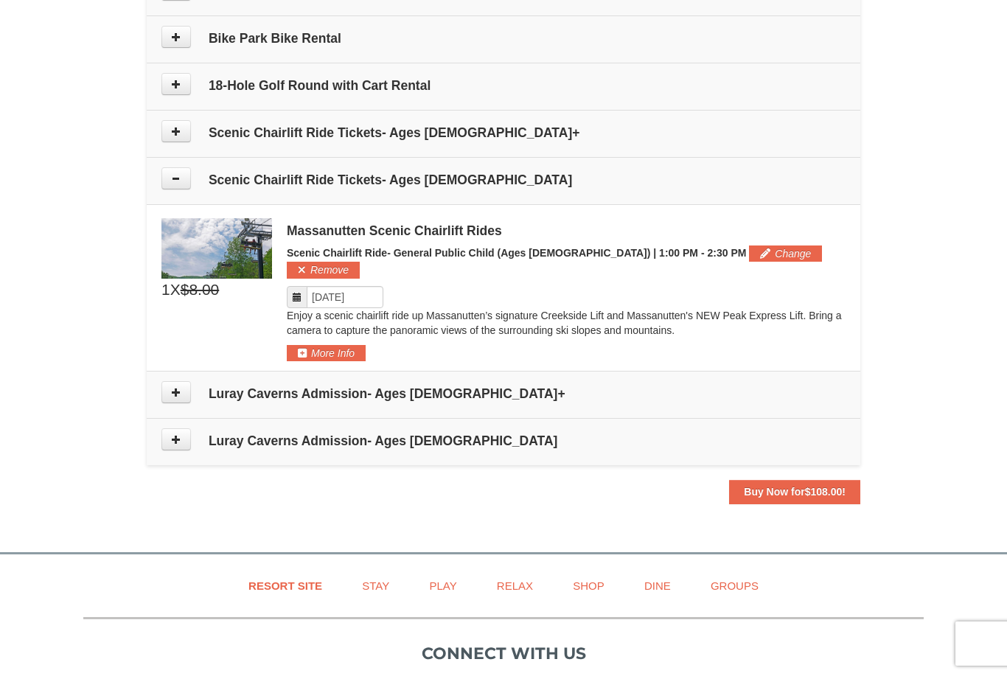
click at [360, 262] on button "Remove" at bounding box center [323, 270] width 73 height 16
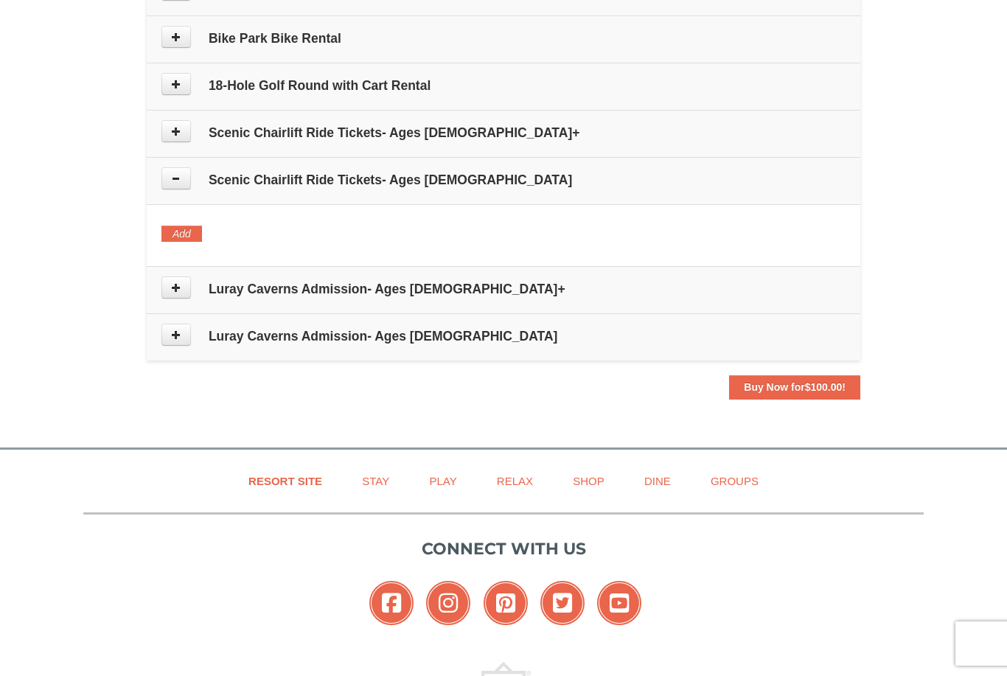
click at [178, 337] on icon at bounding box center [176, 334] width 10 height 10
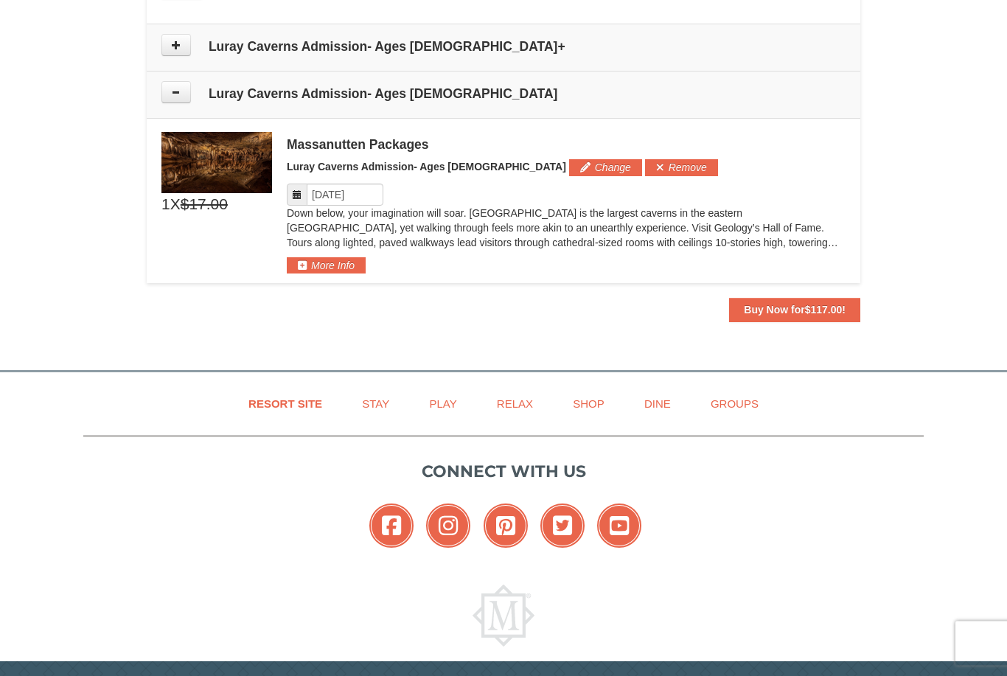
scroll to position [966, 0]
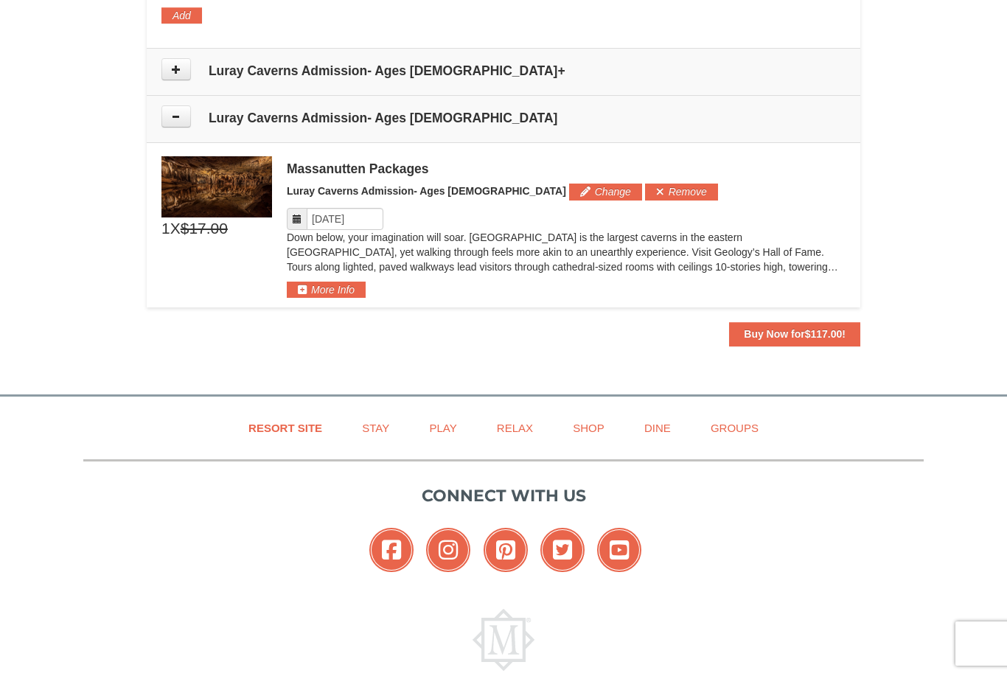
click at [645, 183] on button "Remove" at bounding box center [681, 191] width 73 height 16
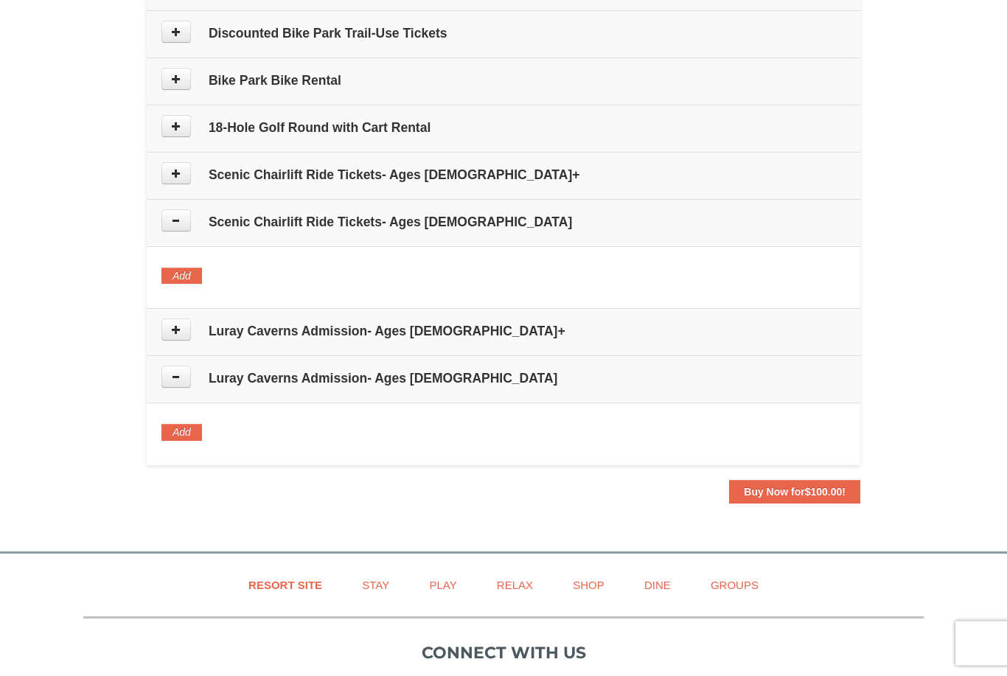
click at [175, 373] on icon at bounding box center [176, 377] width 10 height 10
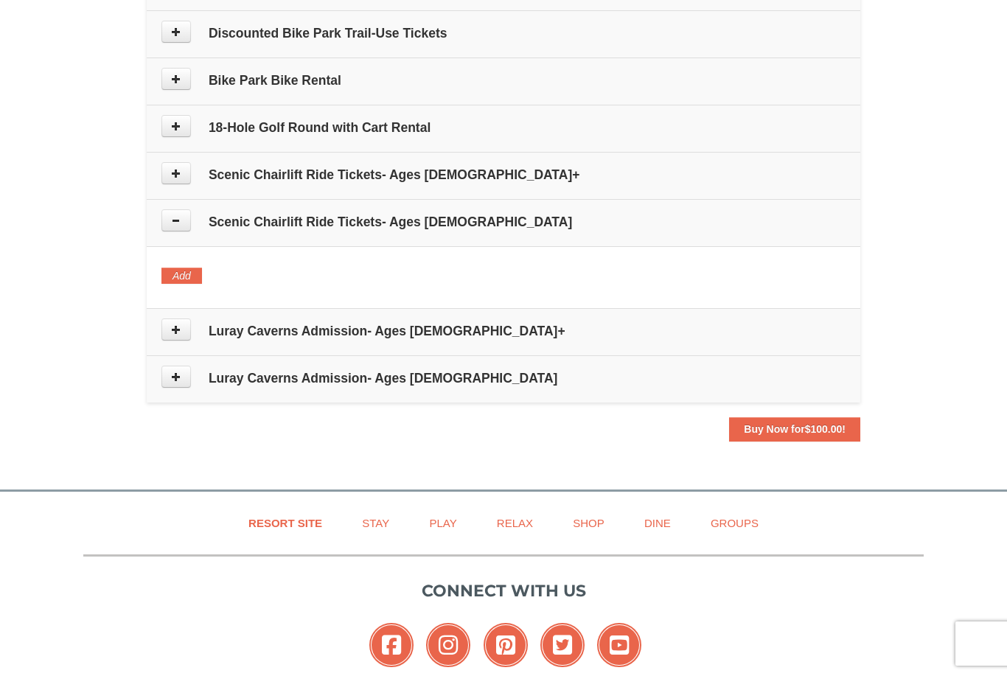
click at [493, 379] on h4 "Luray Caverns Admission- Ages [DEMOGRAPHIC_DATA]" at bounding box center [503, 378] width 684 height 15
click at [248, 388] on td "Luray Caverns Admission- Ages [DEMOGRAPHIC_DATA]" at bounding box center [503, 379] width 713 height 47
click at [182, 378] on button at bounding box center [175, 376] width 29 height 22
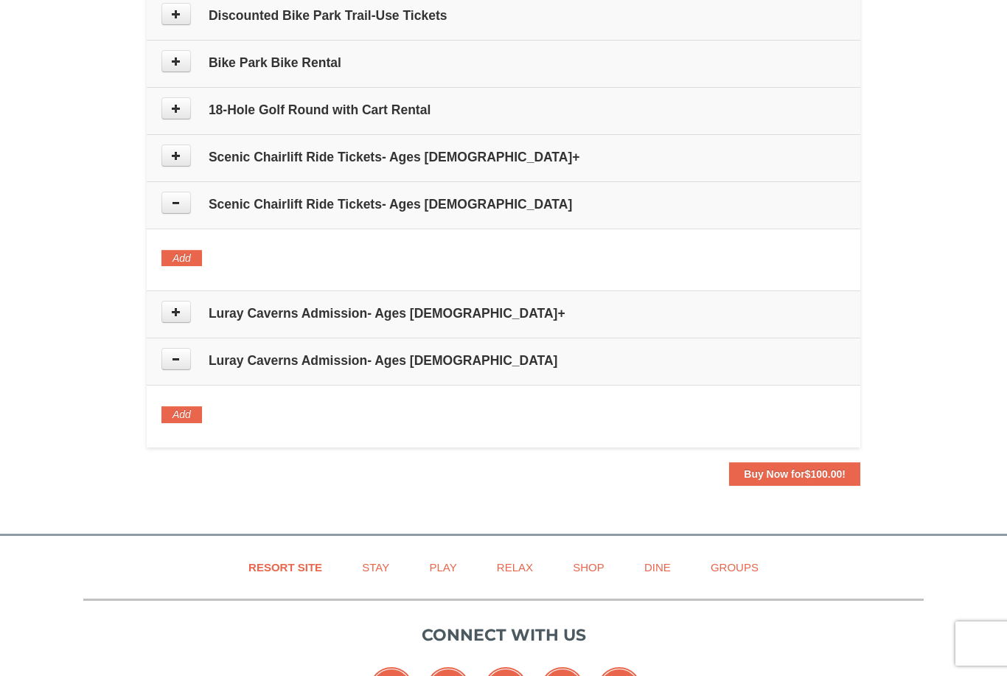
scroll to position [755, 0]
click at [179, 357] on icon at bounding box center [176, 359] width 10 height 10
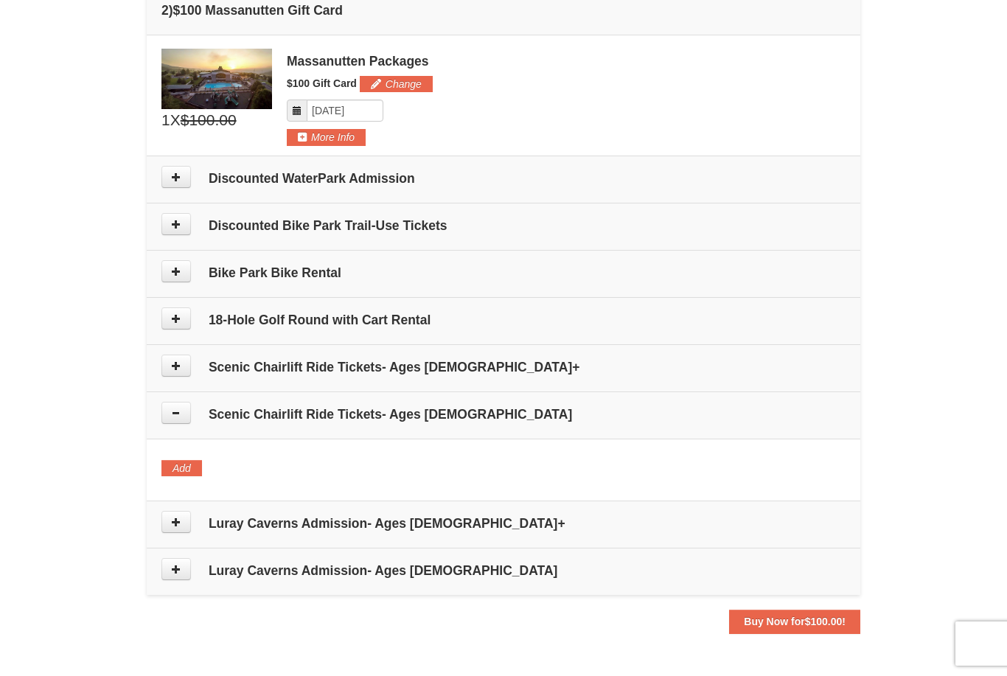
scroll to position [512, 0]
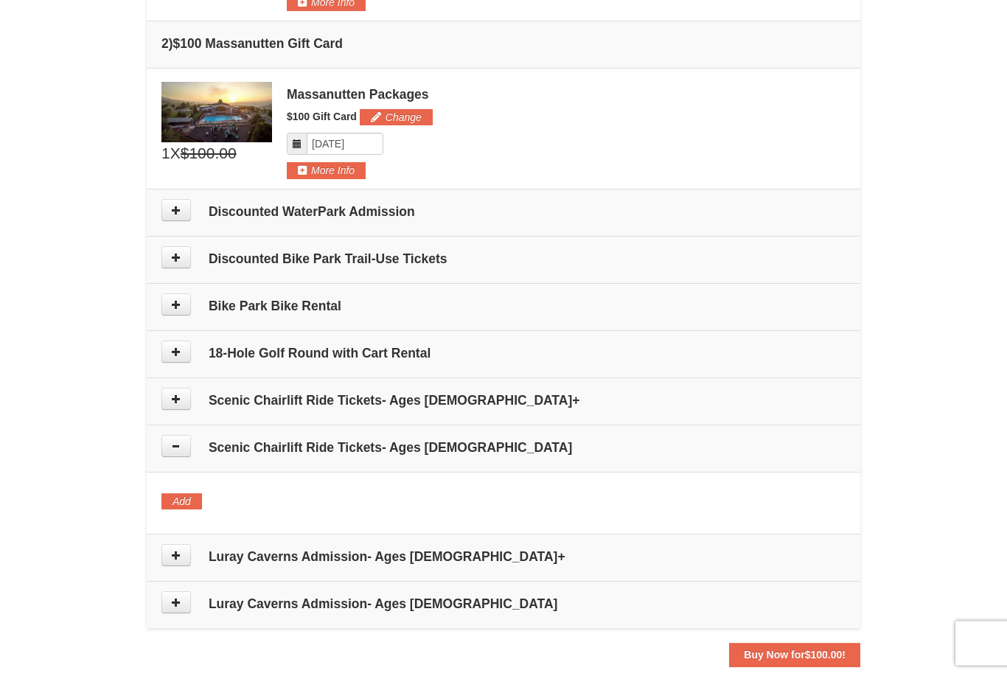
click at [188, 299] on button at bounding box center [175, 305] width 29 height 22
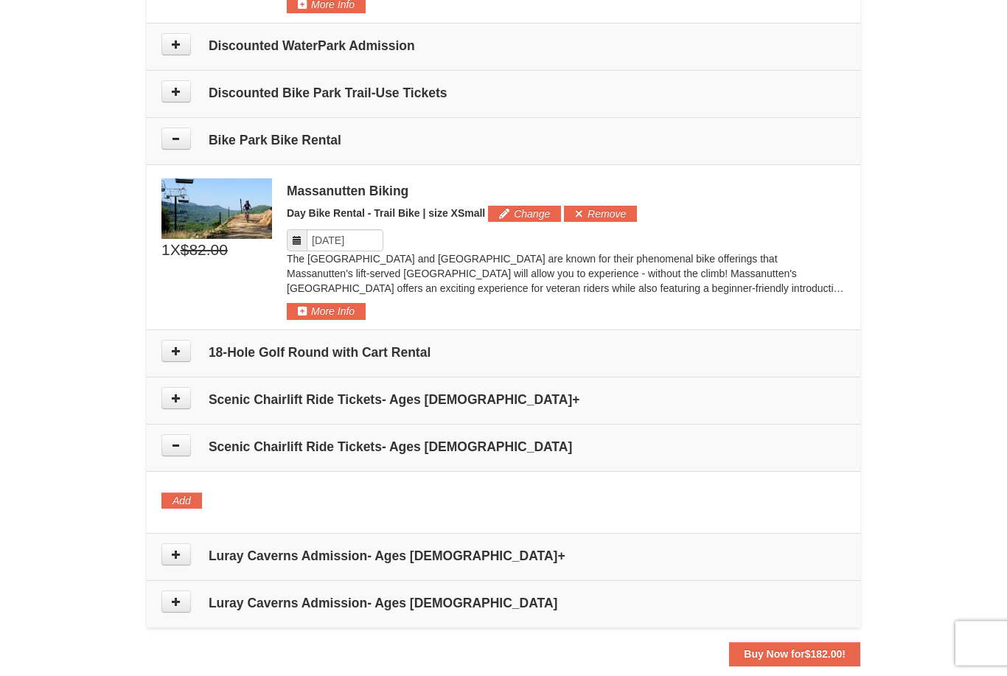
scroll to position [676, 0]
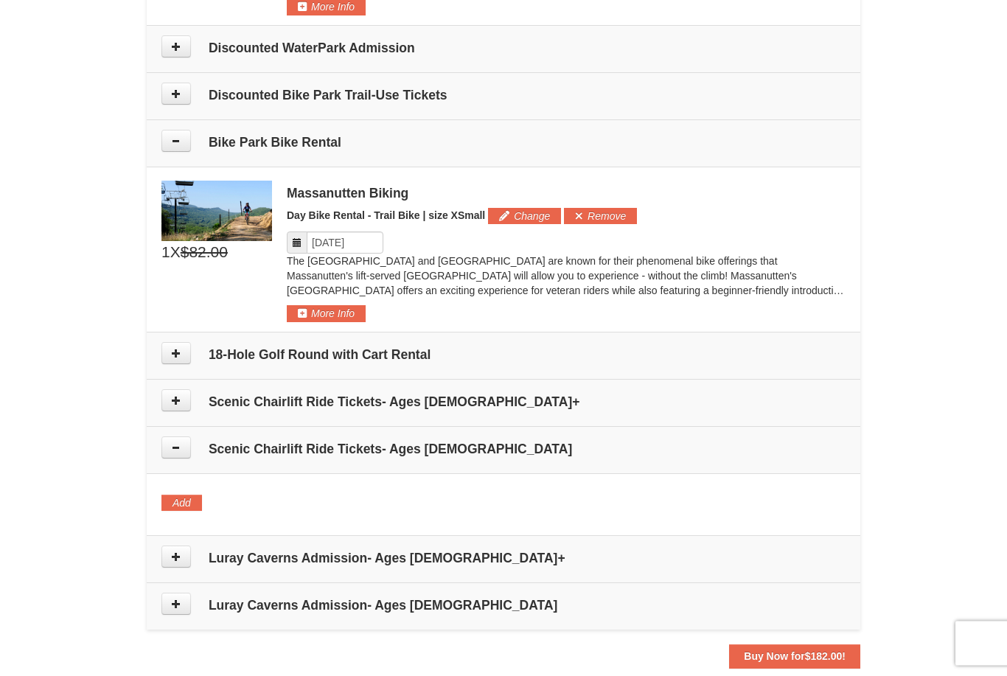
click at [175, 444] on icon at bounding box center [176, 448] width 10 height 10
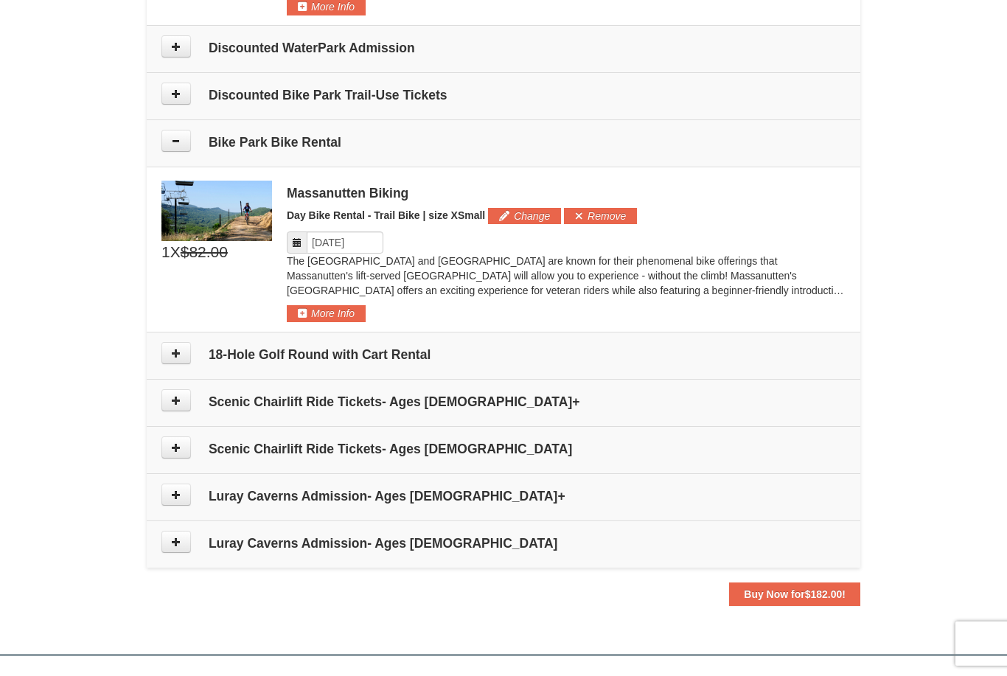
click at [189, 442] on button at bounding box center [175, 447] width 29 height 22
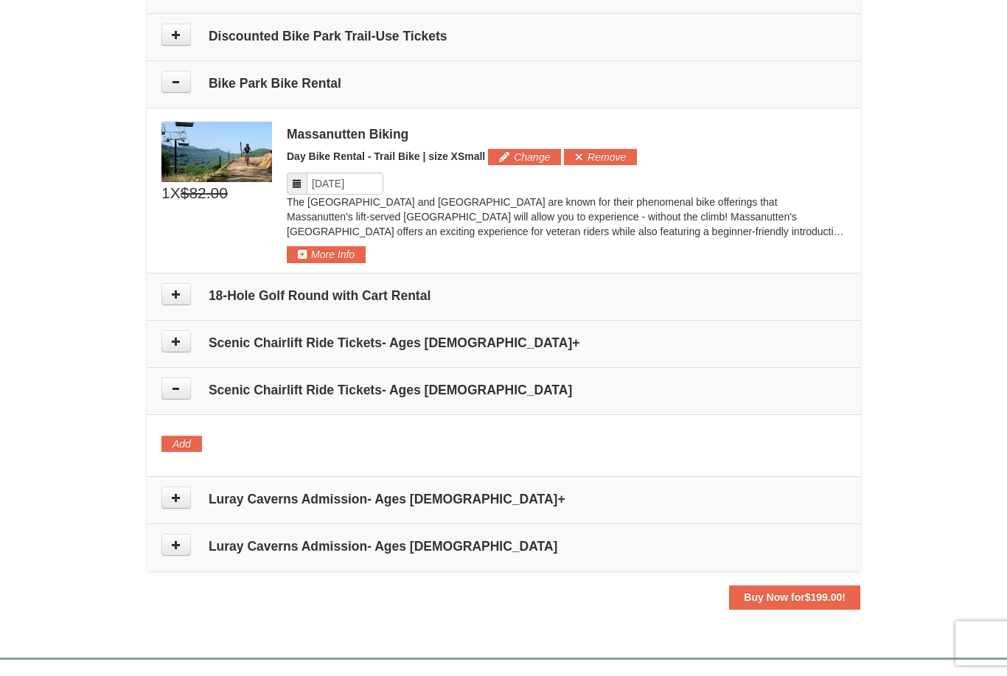
scroll to position [725, 0]
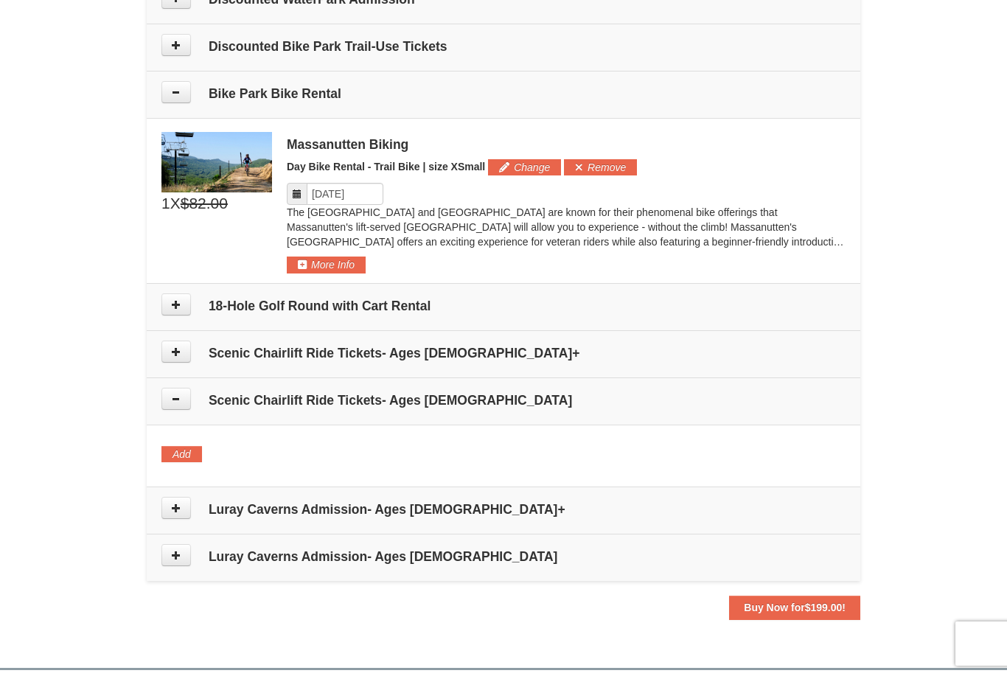
click at [654, 408] on td "Scenic Chairlift Ride Tickets- Ages [DEMOGRAPHIC_DATA]" at bounding box center [503, 400] width 713 height 47
click at [669, 404] on h4 "Scenic Chairlift Ride Tickets- Ages [DEMOGRAPHIC_DATA]" at bounding box center [503, 400] width 684 height 15
click at [680, 400] on h4 "Scenic Chairlift Ride Tickets- Ages [DEMOGRAPHIC_DATA]" at bounding box center [503, 400] width 684 height 15
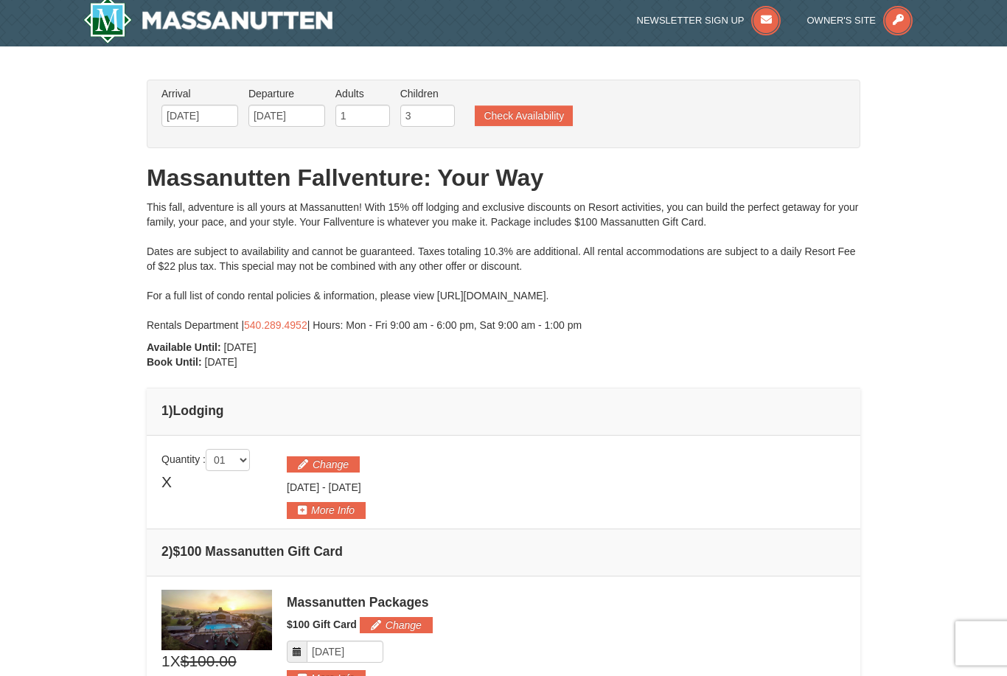
scroll to position [0, 0]
